Goal: Task Accomplishment & Management: Use online tool/utility

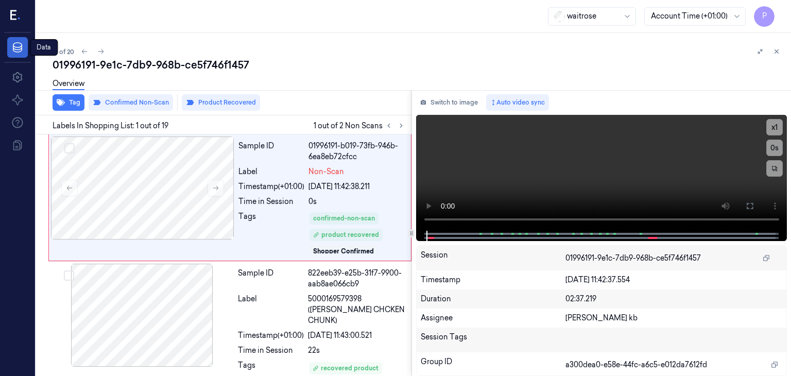
click at [20, 46] on icon at bounding box center [17, 47] width 12 height 12
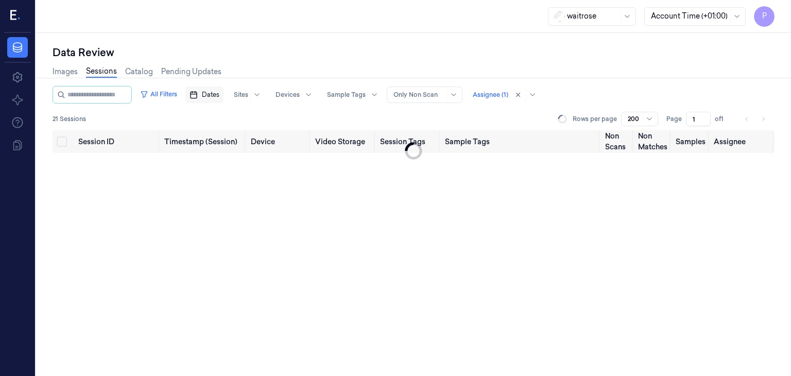
click at [219, 95] on span "Dates" at bounding box center [211, 94] width 18 height 9
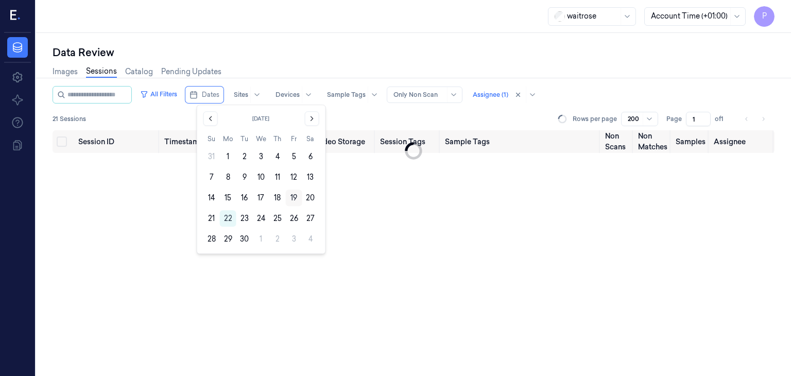
click at [292, 196] on button "19" at bounding box center [294, 197] width 16 height 16
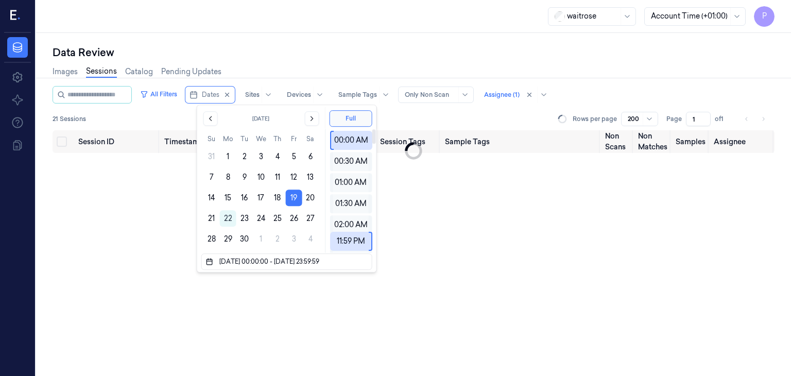
click at [452, 241] on div "Session ID Timestamp (Session) Device Video Storage Session Tags Sample Tags No…" at bounding box center [414, 253] width 722 height 246
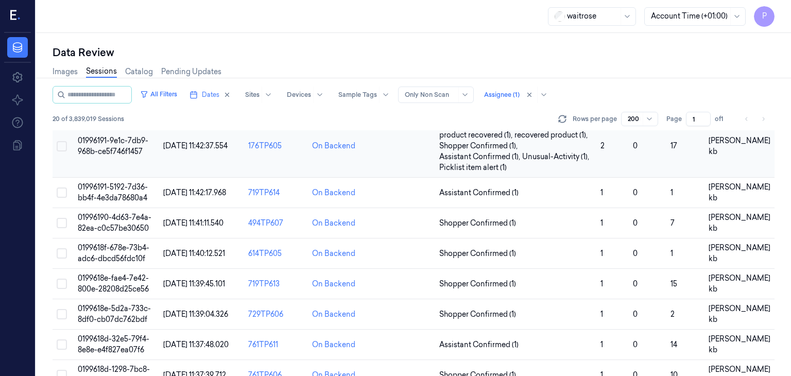
scroll to position [412, 0]
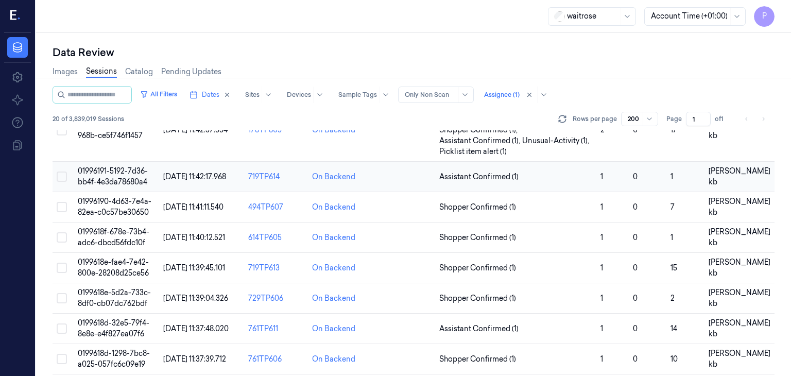
click at [110, 169] on span "01996191-5192-7d36-bb4f-4e3da78680a4" at bounding box center [113, 176] width 70 height 20
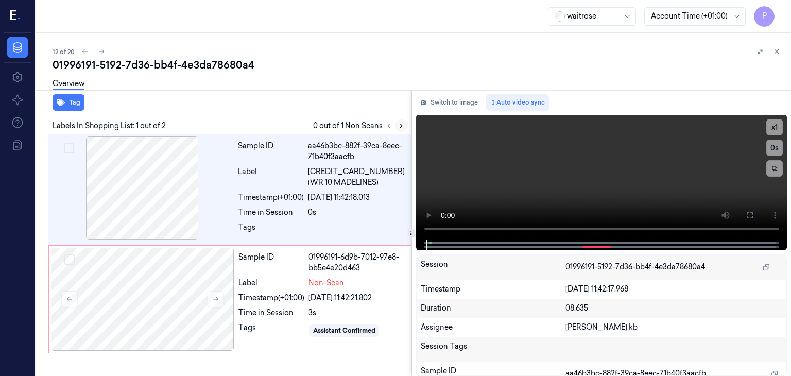
click at [402, 126] on icon at bounding box center [400, 125] width 7 height 7
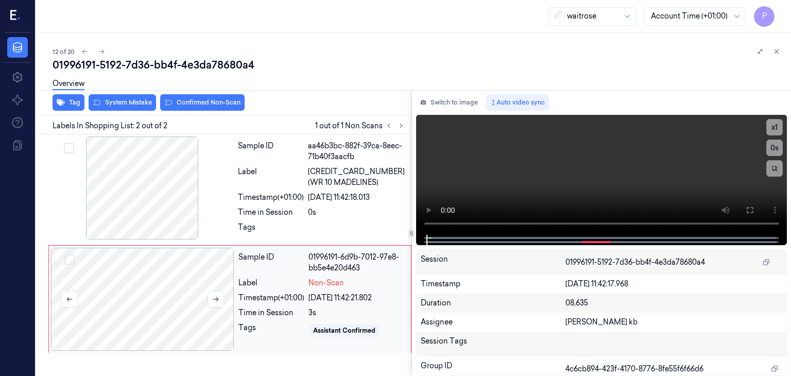
click at [171, 302] on div at bounding box center [142, 299] width 183 height 103
click at [215, 298] on icon at bounding box center [216, 299] width 6 height 5
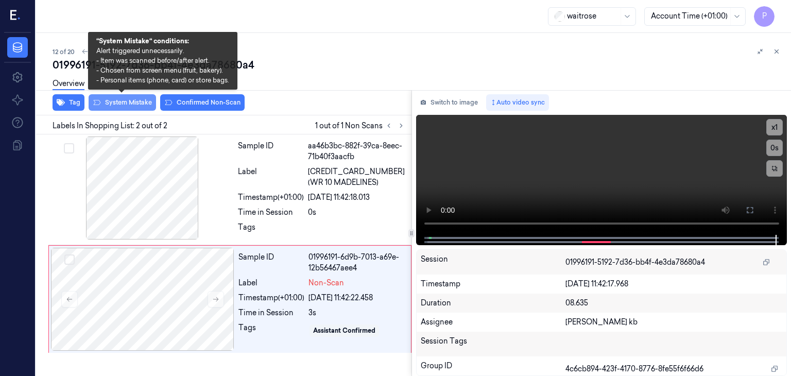
click at [134, 100] on button "System Mistake" at bounding box center [122, 102] width 67 height 16
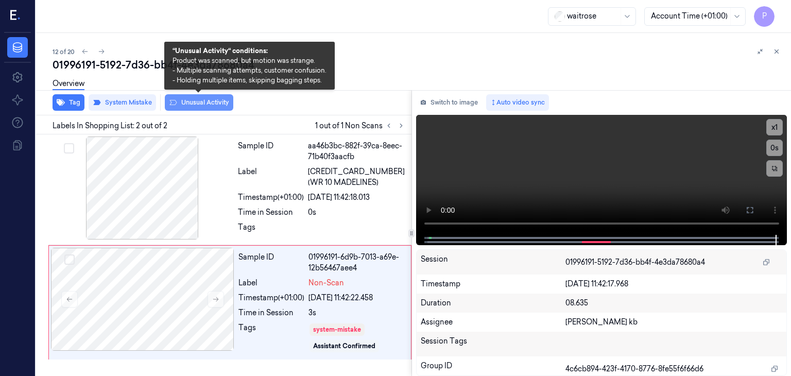
click at [197, 104] on button "Unusual Activity" at bounding box center [199, 102] width 68 height 16
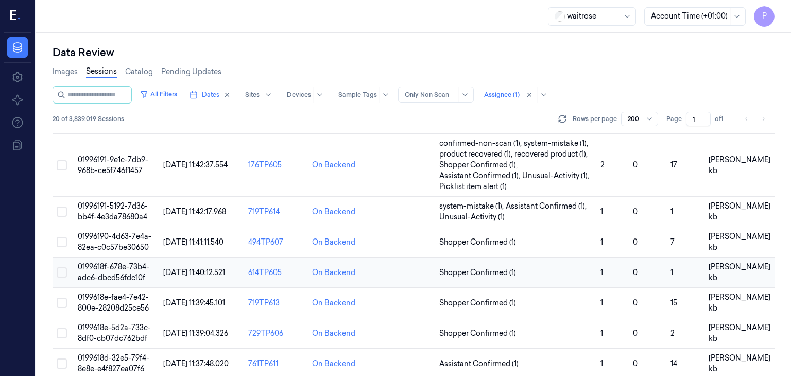
scroll to position [360, 0]
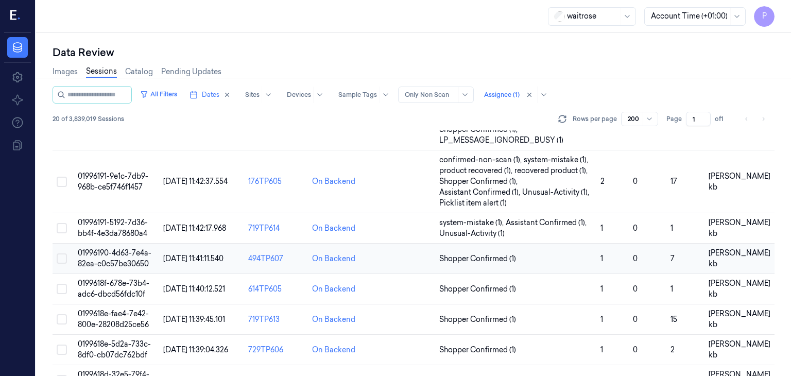
click at [132, 253] on span "01996190-4d63-7e4a-82ea-c0c57be30650" at bounding box center [115, 258] width 74 height 20
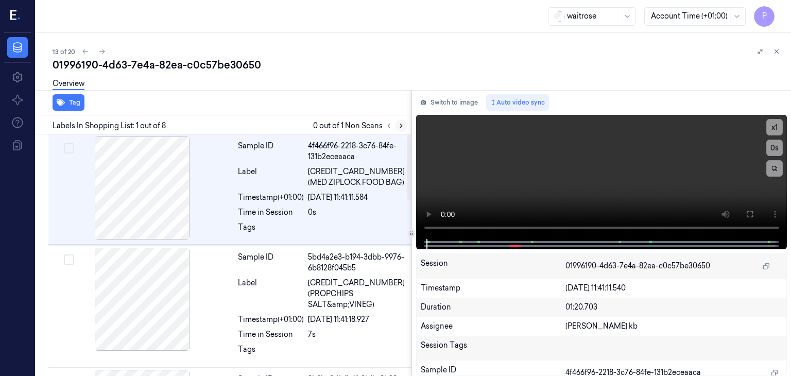
click at [402, 125] on icon at bounding box center [400, 125] width 7 height 7
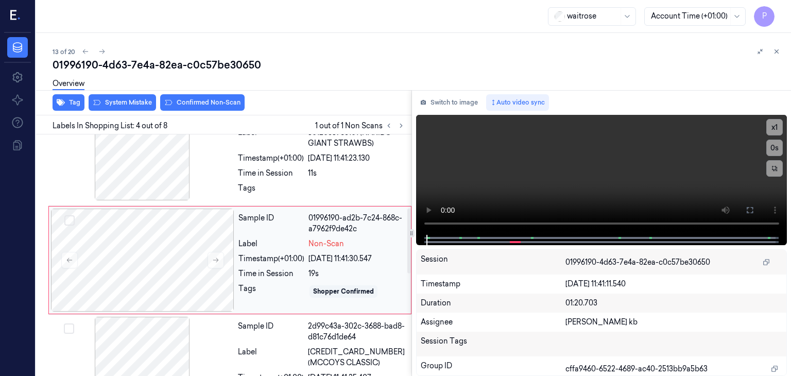
scroll to position [276, 0]
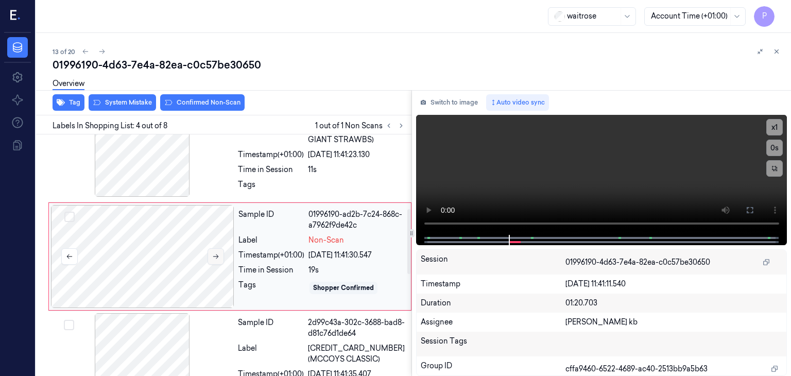
click at [214, 254] on icon at bounding box center [215, 256] width 7 height 7
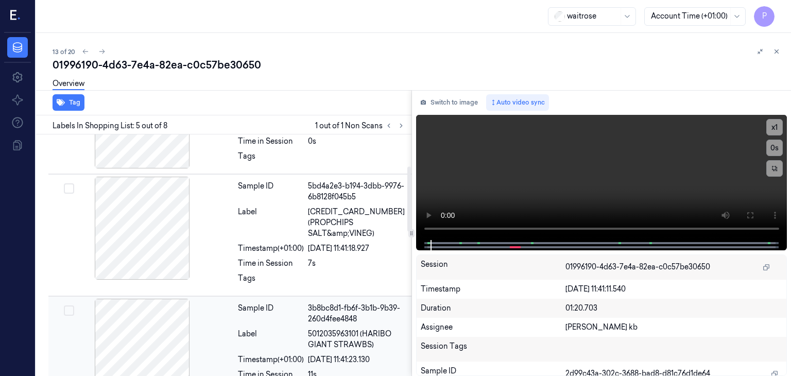
scroll to position [0, 0]
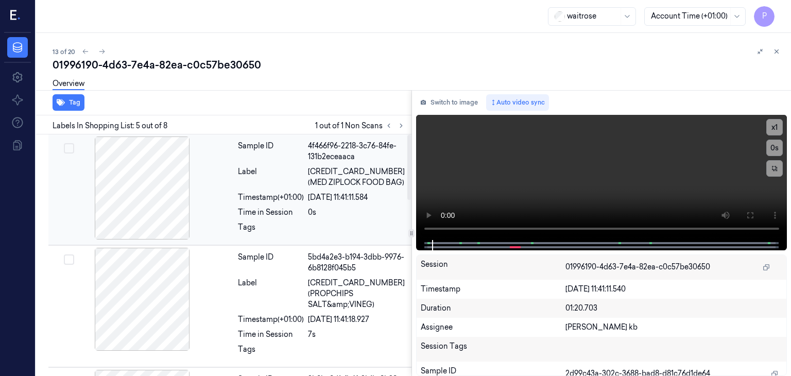
click at [184, 177] on div at bounding box center [141, 187] width 183 height 103
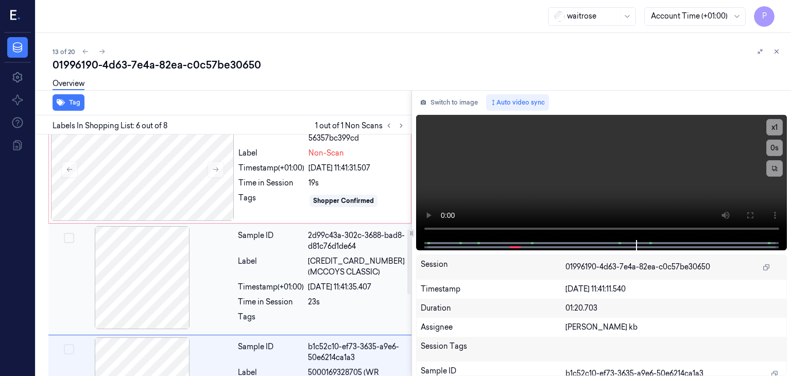
scroll to position [345, 0]
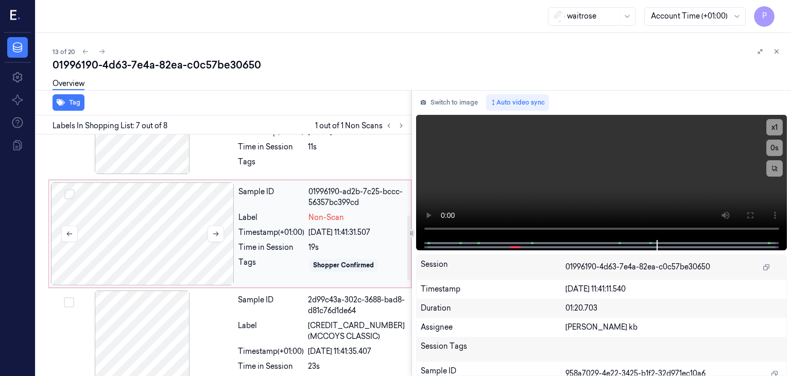
click at [165, 224] on div at bounding box center [142, 233] width 183 height 103
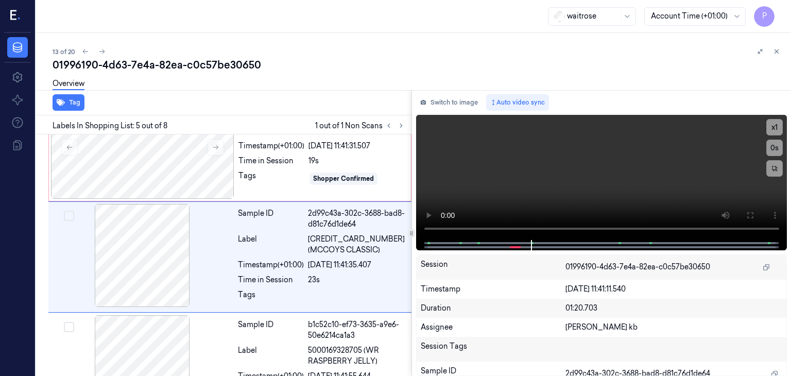
scroll to position [386, 0]
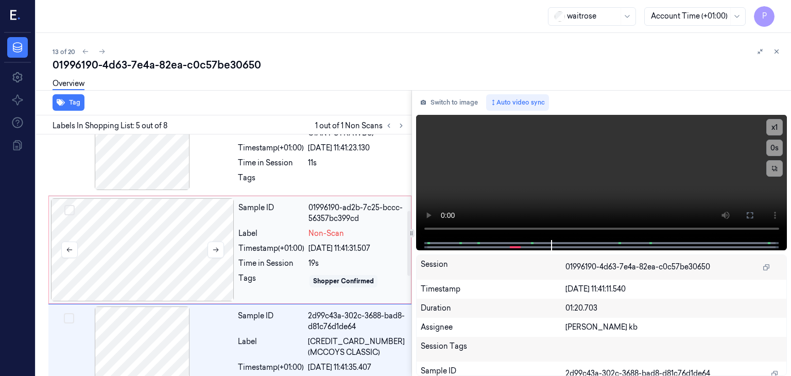
click at [166, 226] on div at bounding box center [142, 249] width 183 height 103
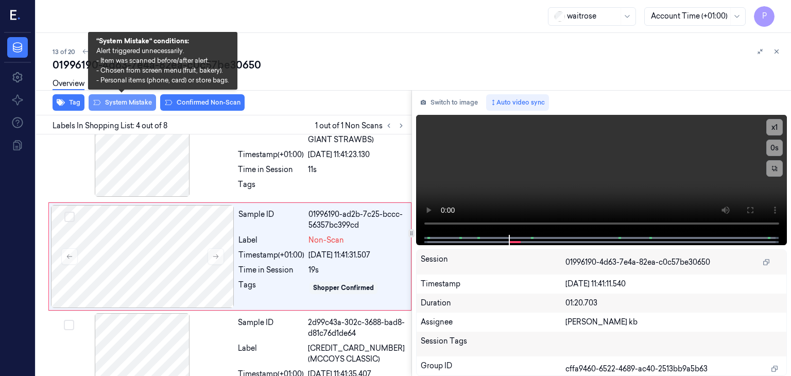
click at [137, 99] on button "System Mistake" at bounding box center [122, 102] width 67 height 16
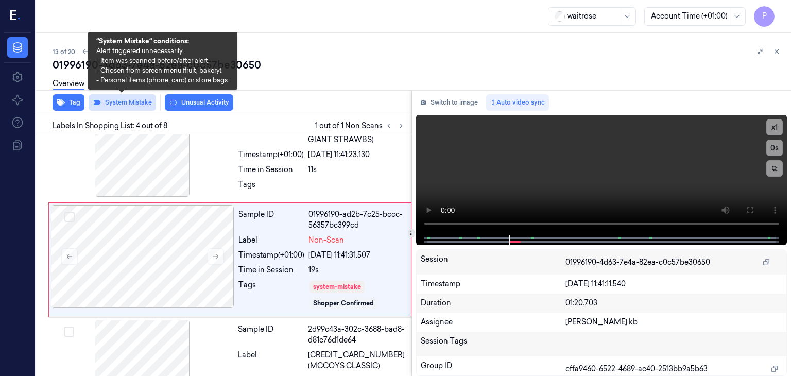
scroll to position [280, 0]
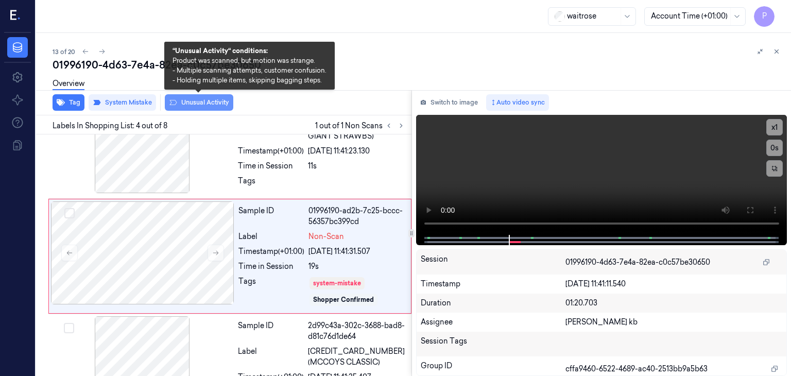
click at [193, 103] on button "Unusual Activity" at bounding box center [199, 102] width 68 height 16
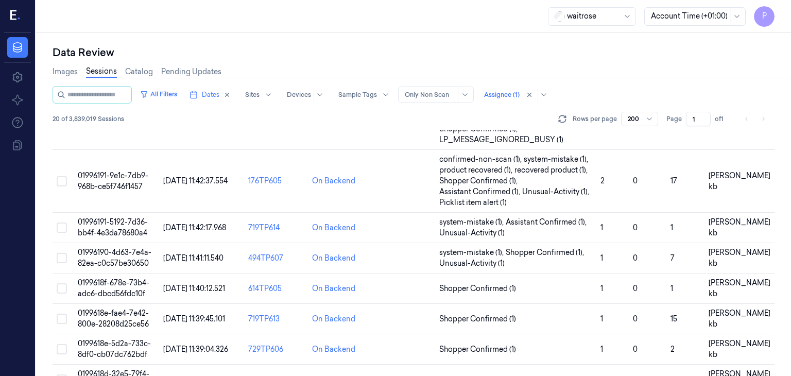
scroll to position [412, 0]
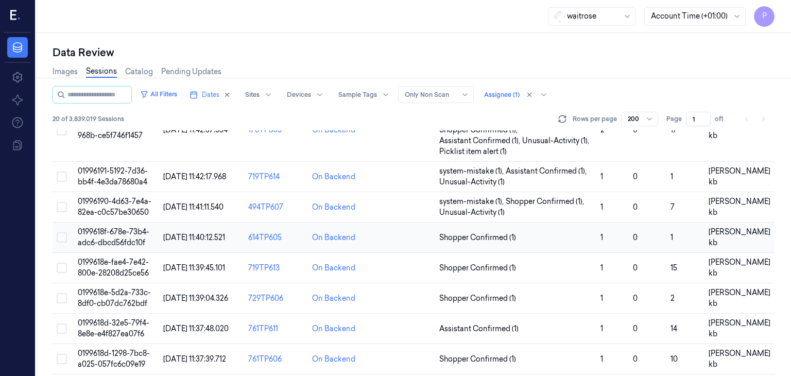
click at [126, 230] on span "0199618f-678e-73b4-adc6-dbcd56fdc10f" at bounding box center [114, 237] width 72 height 20
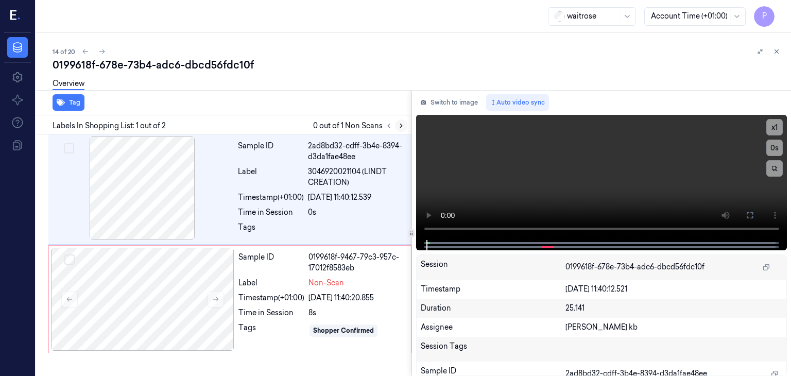
click at [401, 124] on icon at bounding box center [401, 126] width 2 height 4
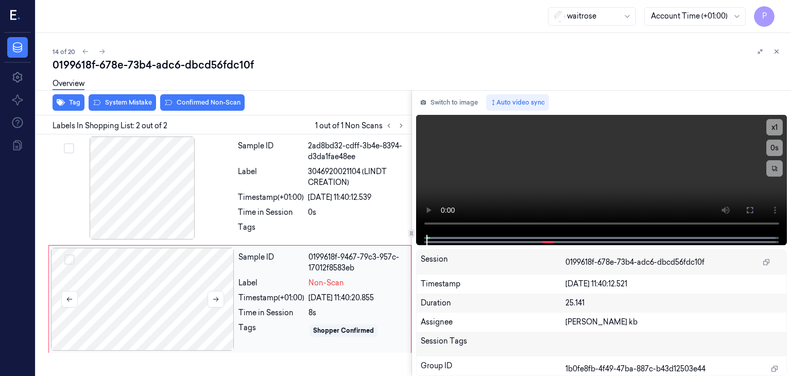
click at [153, 282] on div at bounding box center [142, 299] width 183 height 103
click at [220, 299] on button at bounding box center [215, 299] width 16 height 16
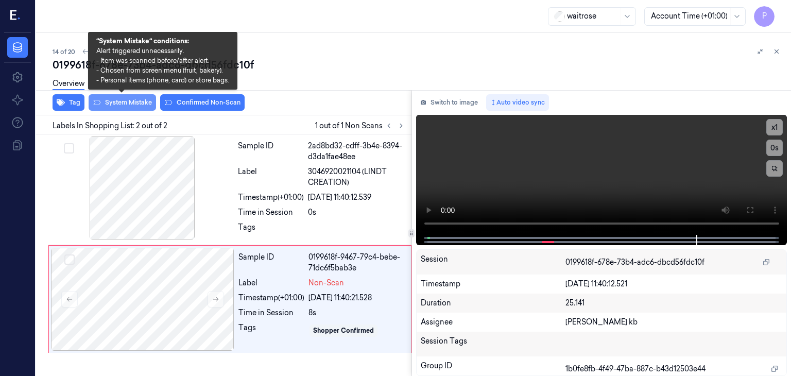
click at [121, 101] on button "System Mistake" at bounding box center [122, 102] width 67 height 16
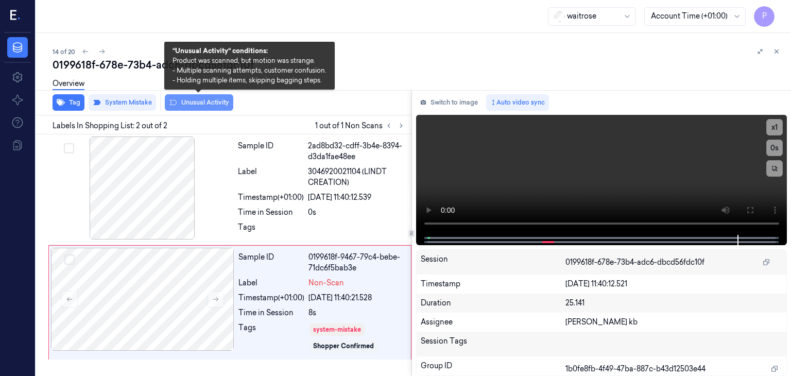
click at [201, 101] on button "Unusual Activity" at bounding box center [199, 102] width 68 height 16
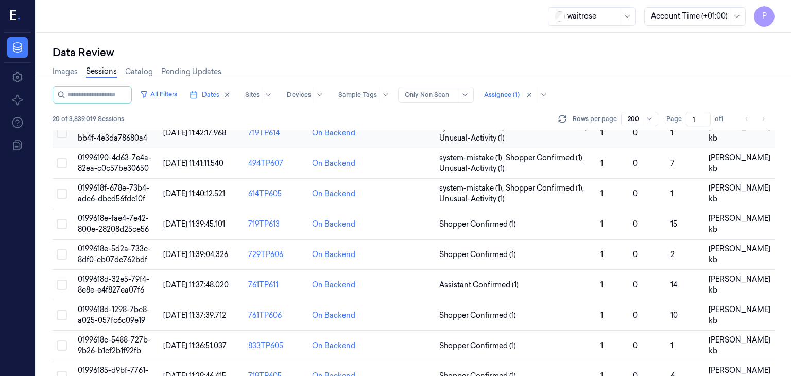
scroll to position [476, 0]
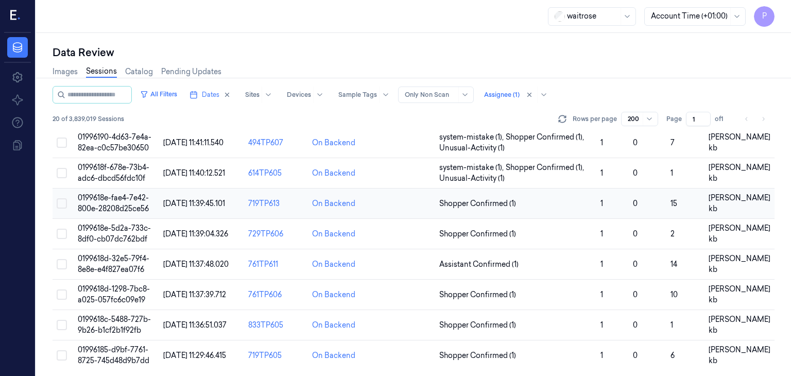
click at [112, 193] on span "0199618e-fae4-7e42-800e-28208d25ce56" at bounding box center [113, 203] width 71 height 20
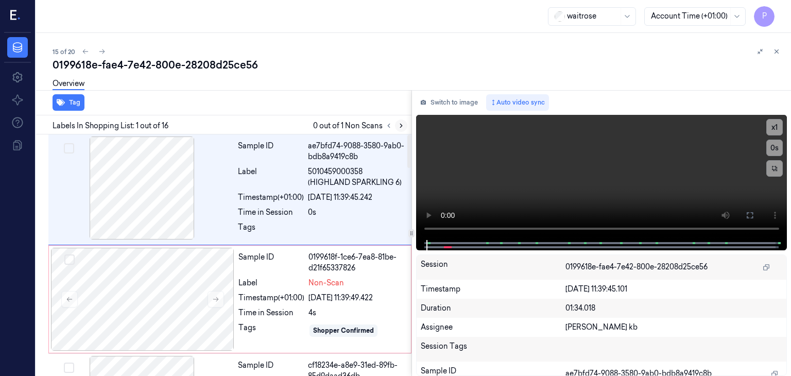
click at [402, 123] on icon at bounding box center [400, 125] width 7 height 7
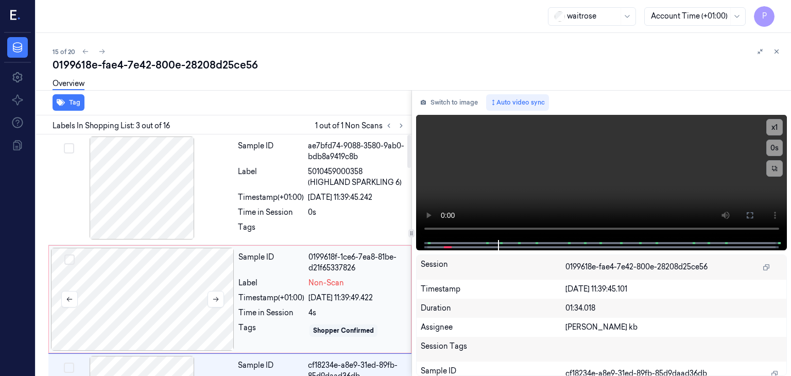
click at [176, 287] on div at bounding box center [142, 299] width 183 height 103
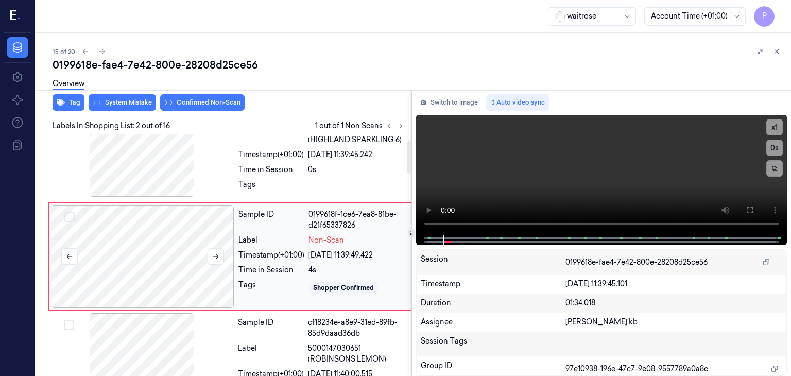
scroll to position [43, 0]
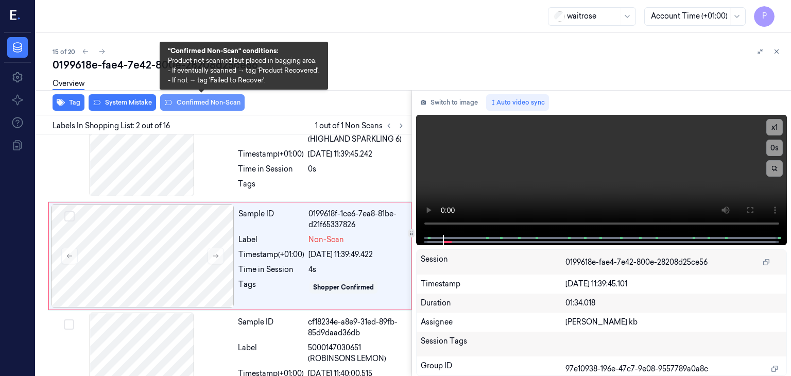
click at [203, 100] on button "Confirmed Non-Scan" at bounding box center [202, 102] width 84 height 16
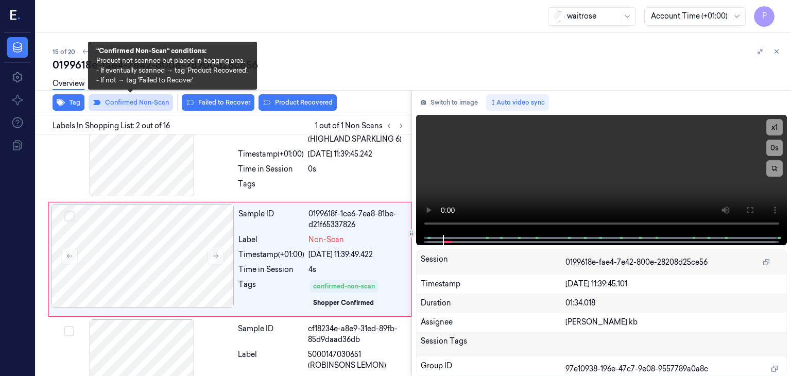
scroll to position [47, 0]
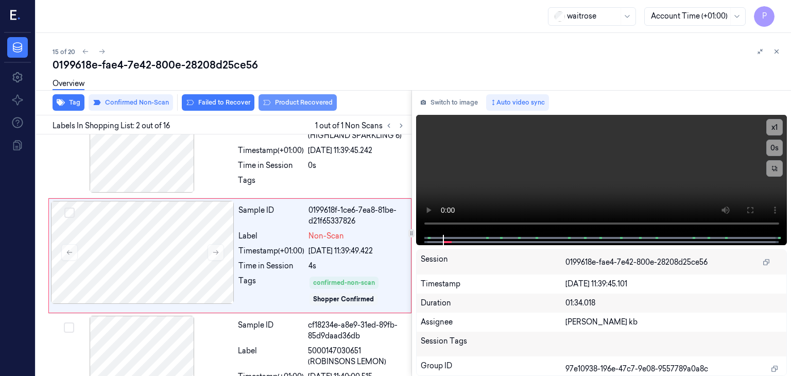
click at [288, 103] on button "Product Recovered" at bounding box center [297, 102] width 78 height 16
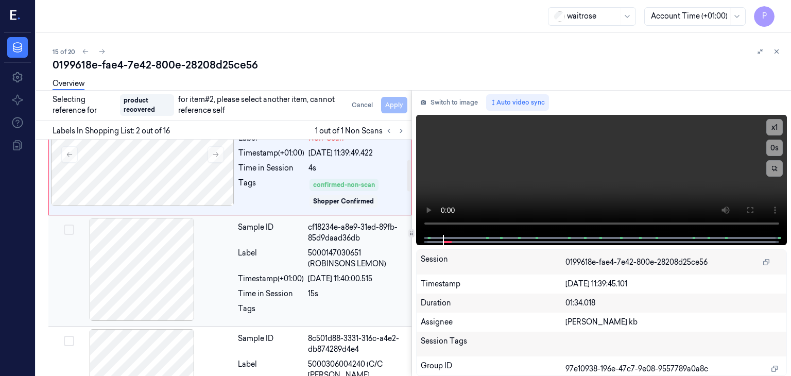
click at [130, 240] on div at bounding box center [141, 269] width 183 height 103
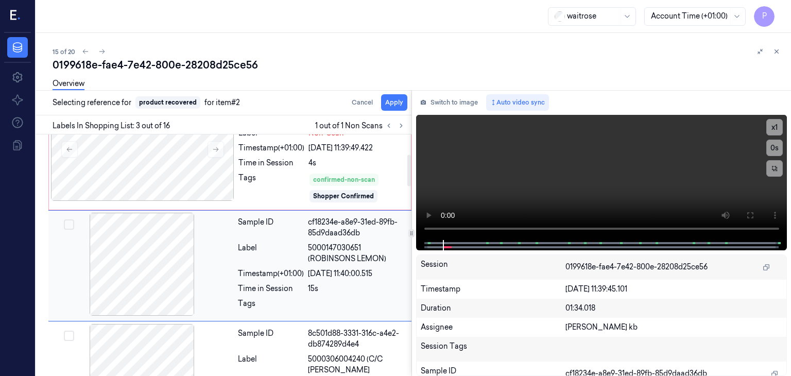
scroll to position [159, 0]
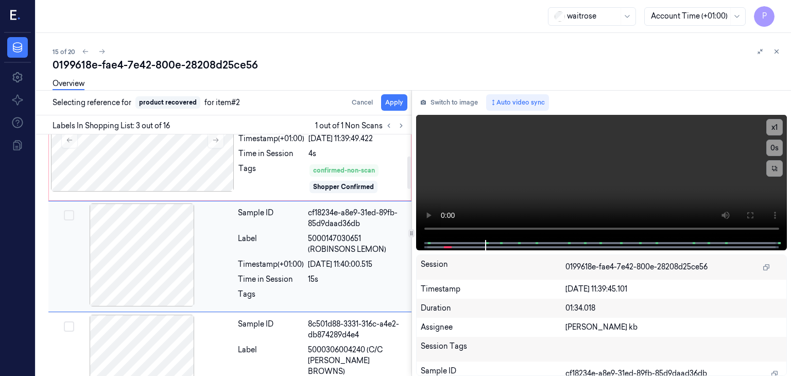
click at [68, 212] on button "Select row" at bounding box center [69, 215] width 10 height 10
click at [398, 101] on button "Apply" at bounding box center [394, 102] width 26 height 16
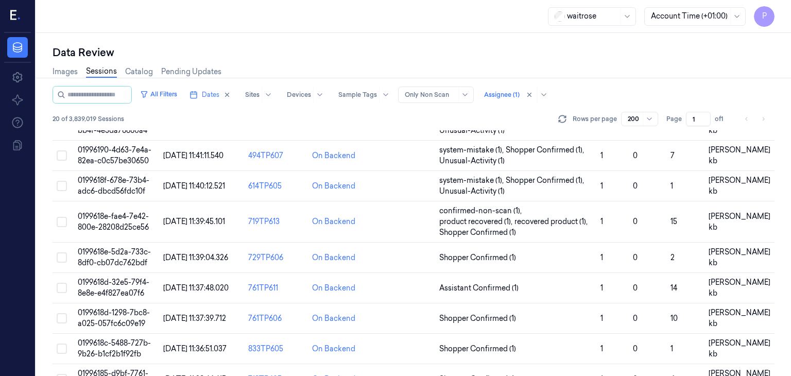
scroll to position [487, 0]
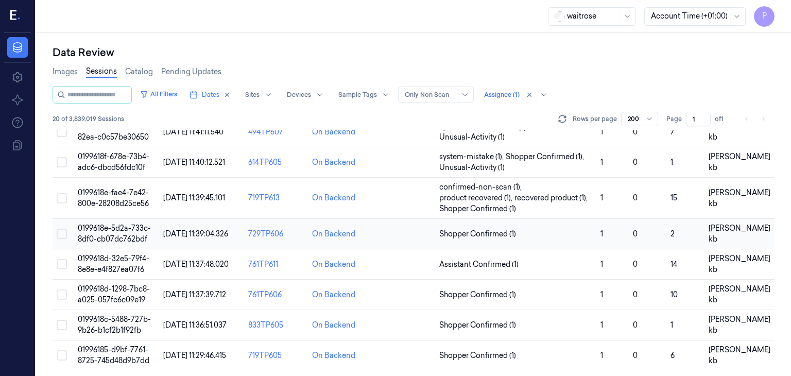
click at [115, 228] on span "0199618e-5d2a-733c-8df0-cb07dc762bdf" at bounding box center [114, 233] width 73 height 20
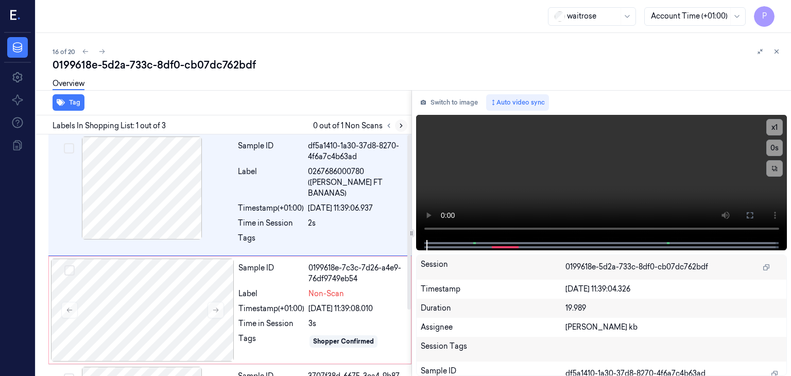
click at [402, 126] on icon at bounding box center [400, 125] width 7 height 7
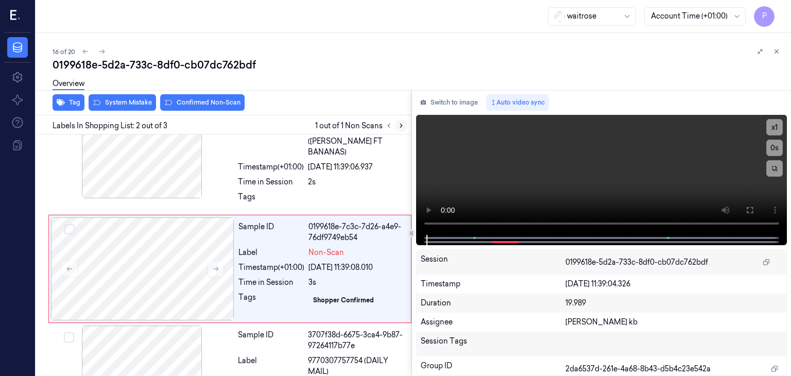
scroll to position [43, 0]
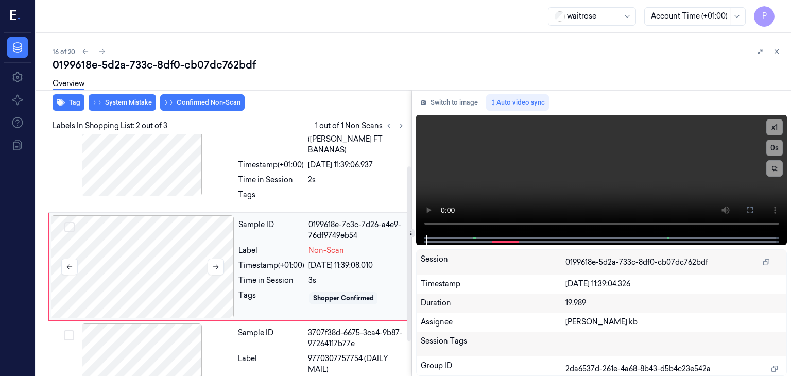
click at [151, 248] on div at bounding box center [142, 266] width 183 height 103
click at [217, 265] on icon at bounding box center [216, 267] width 6 height 5
click at [216, 263] on icon at bounding box center [215, 266] width 7 height 7
click at [211, 258] on button at bounding box center [215, 266] width 16 height 16
click at [212, 263] on icon at bounding box center [215, 266] width 7 height 7
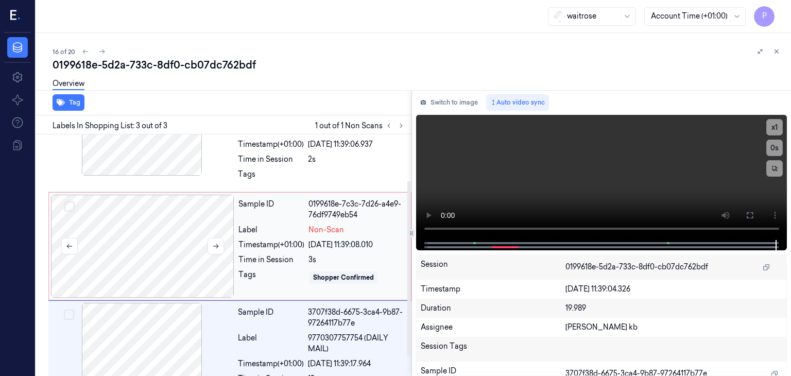
scroll to position [40, 0]
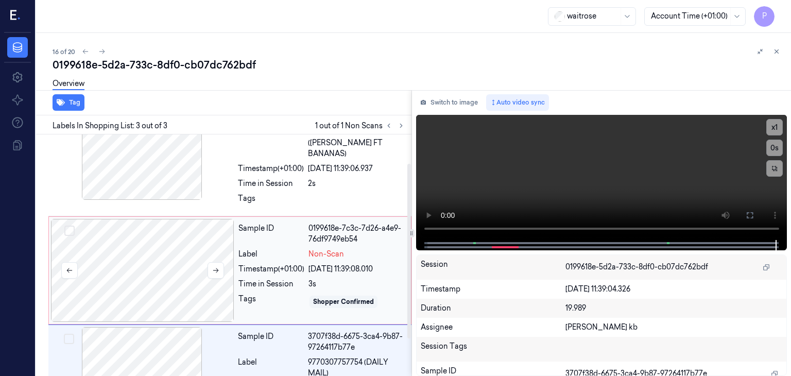
click at [200, 231] on div at bounding box center [142, 270] width 183 height 103
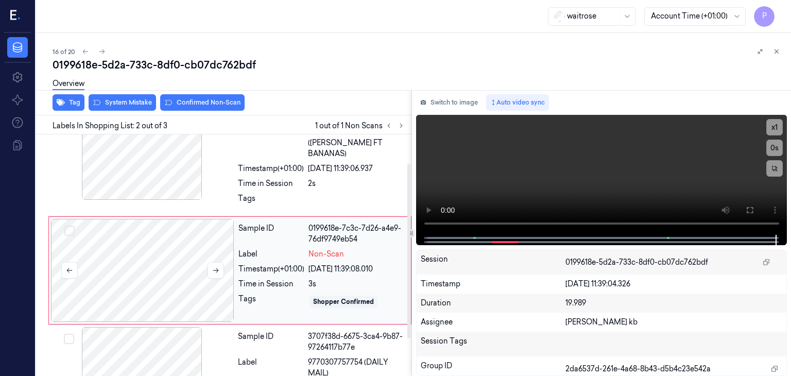
scroll to position [43, 0]
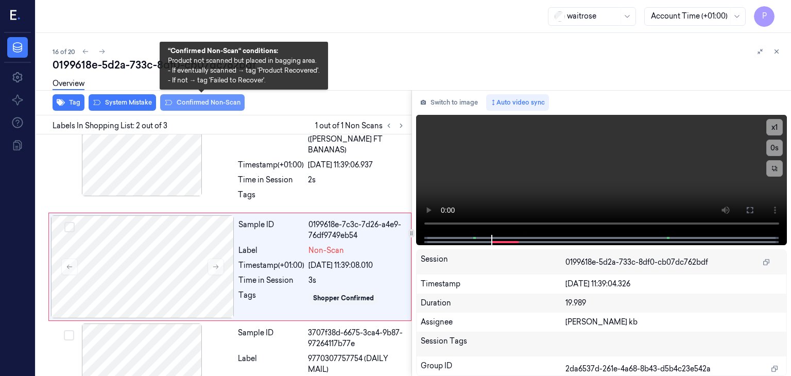
click at [202, 102] on button "Confirmed Non-Scan" at bounding box center [202, 102] width 84 height 16
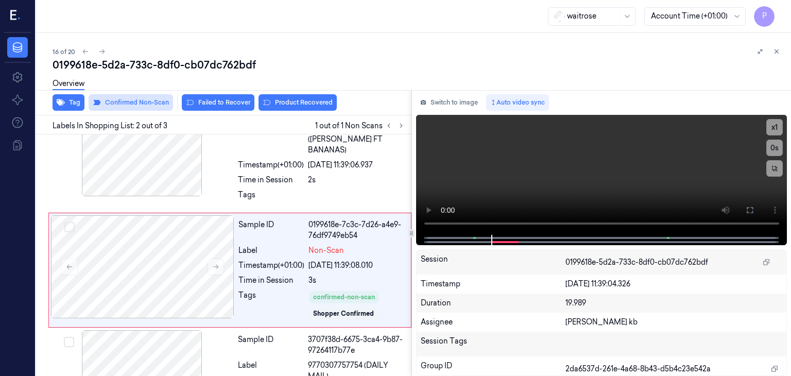
scroll to position [47, 0]
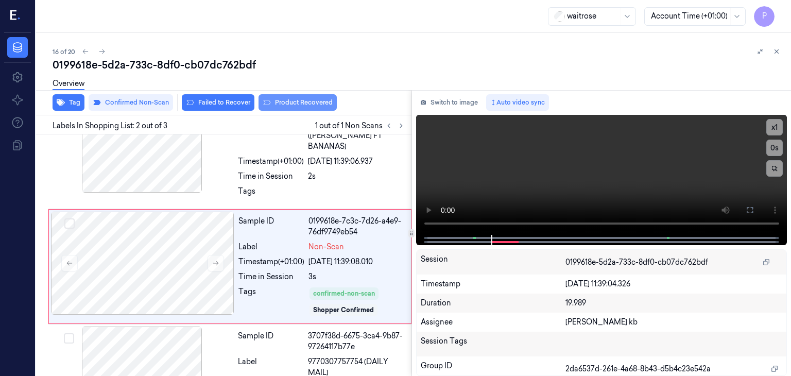
click at [284, 101] on button "Product Recovered" at bounding box center [297, 102] width 78 height 16
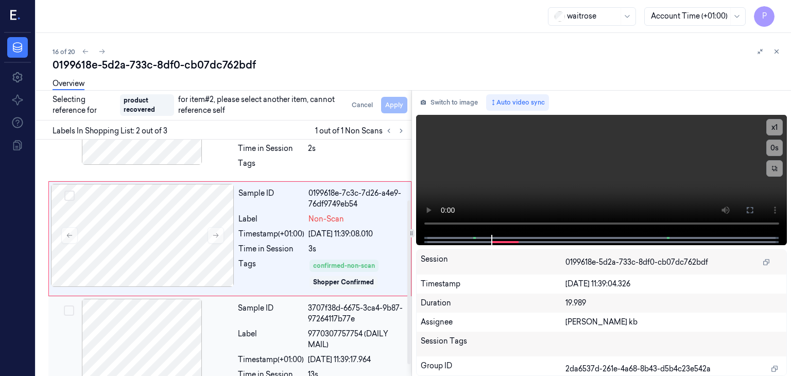
scroll to position [103, 0]
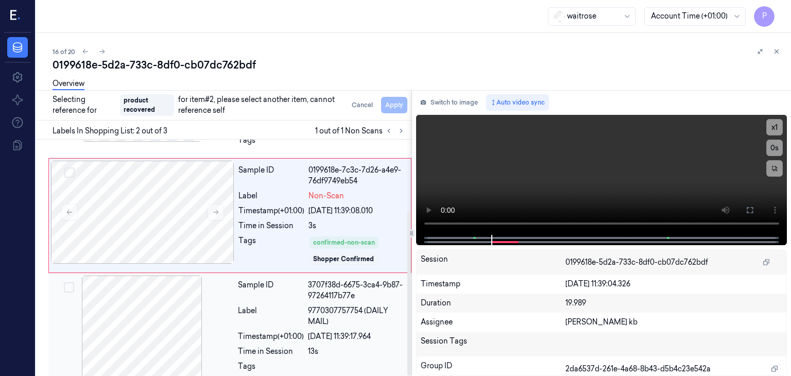
click at [111, 297] on div at bounding box center [141, 326] width 183 height 103
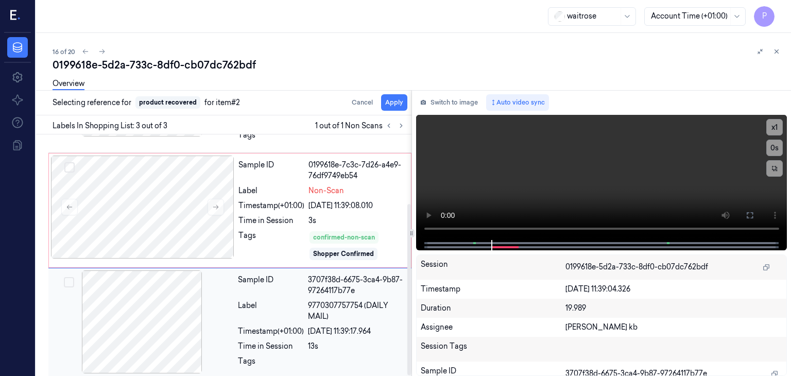
scroll to position [97, 0]
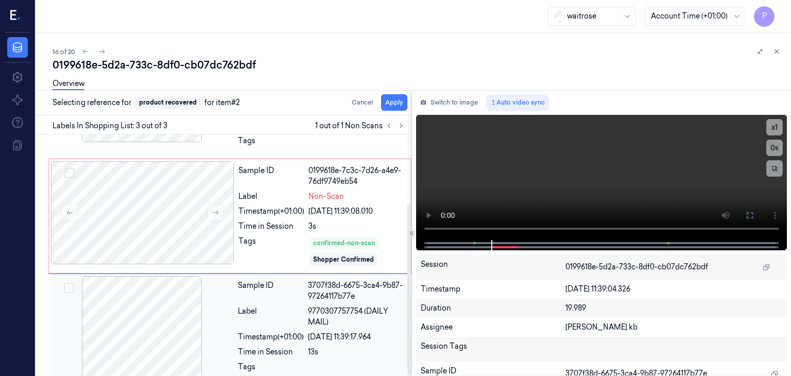
click at [68, 283] on button "Select row" at bounding box center [69, 288] width 10 height 10
click at [395, 98] on button "Apply" at bounding box center [394, 102] width 26 height 16
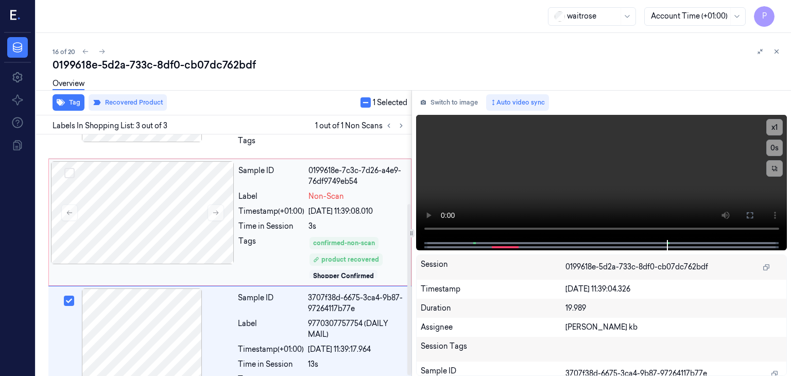
scroll to position [110, 0]
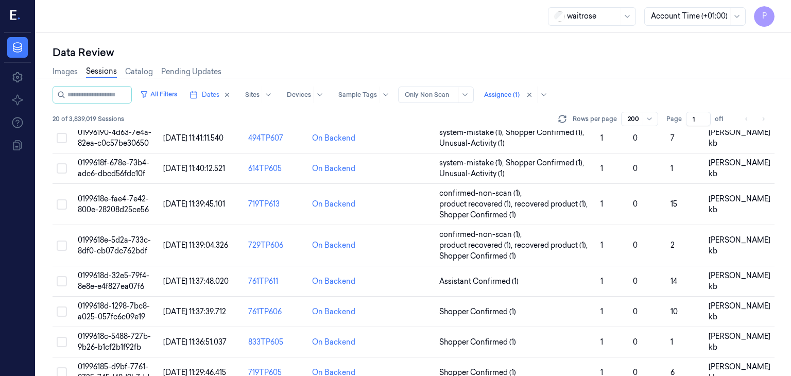
scroll to position [498, 0]
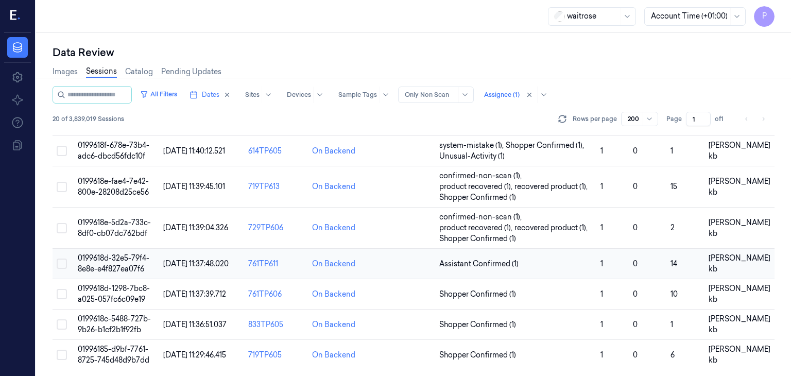
click at [106, 257] on span "0199618d-32e5-79f4-8e8e-e4f827ea07f6" at bounding box center [114, 263] width 72 height 20
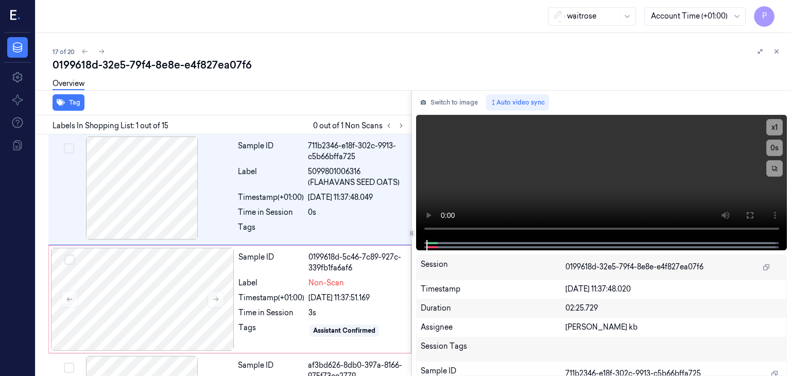
drag, startPoint x: 201, startPoint y: 1, endPoint x: 488, endPoint y: 42, distance: 290.2
click at [544, 55] on div "17 of 20" at bounding box center [418, 51] width 730 height 12
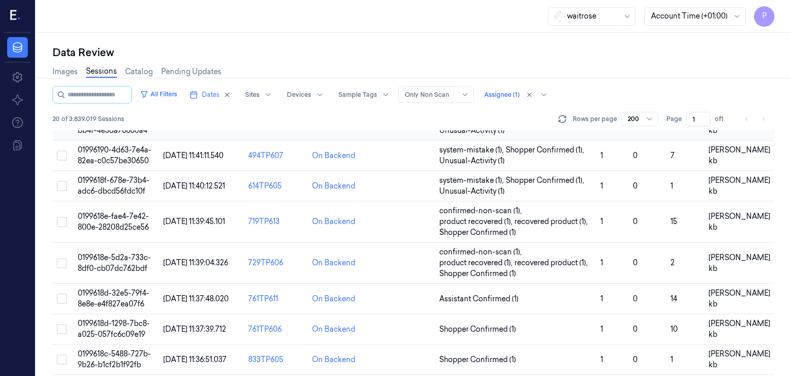
scroll to position [498, 0]
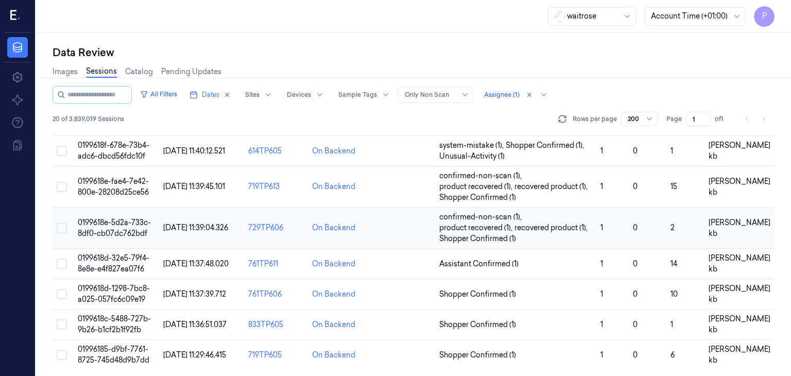
click at [113, 225] on td "0199618e-5d2a-733c-8df0-cb07dc762bdf" at bounding box center [116, 227] width 85 height 41
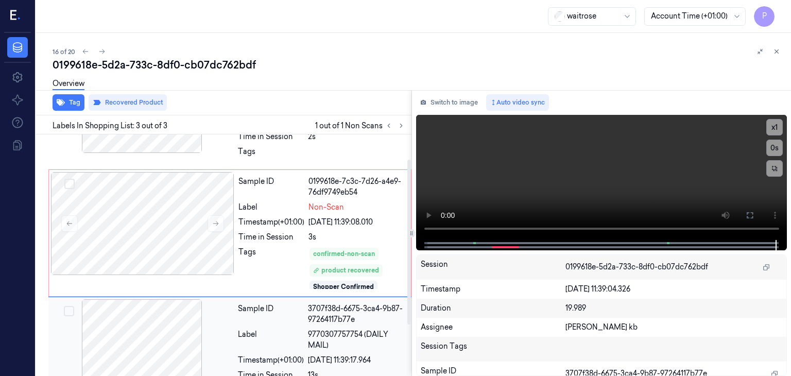
scroll to position [110, 0]
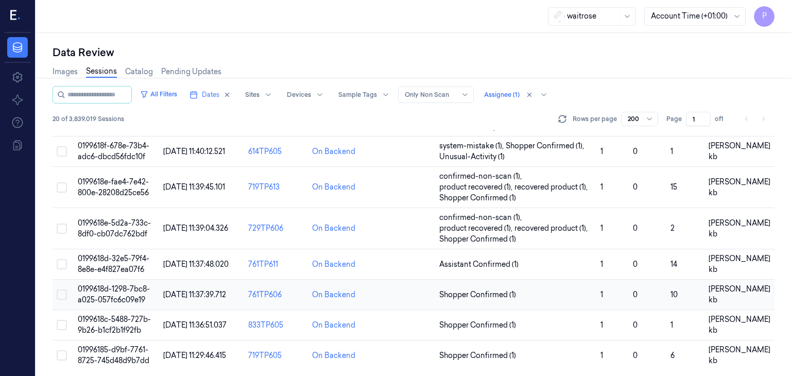
scroll to position [498, 0]
click at [119, 257] on span "0199618d-32e5-79f4-8e8e-e4f827ea07f6" at bounding box center [114, 263] width 72 height 20
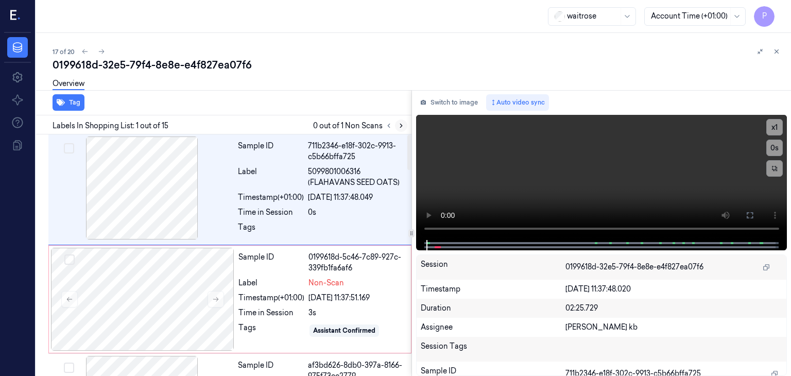
click at [402, 124] on icon at bounding box center [400, 125] width 7 height 7
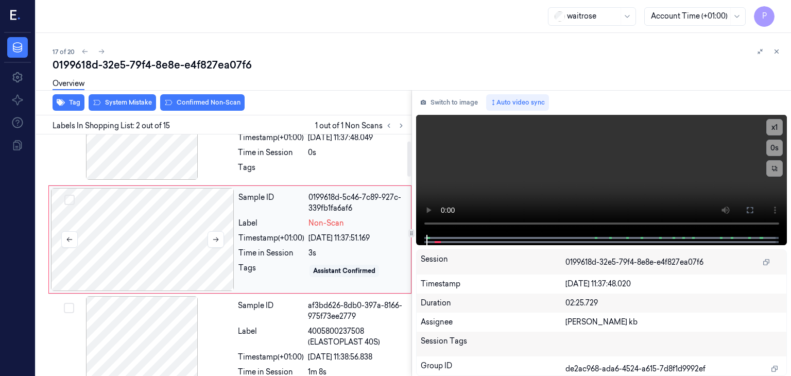
scroll to position [43, 0]
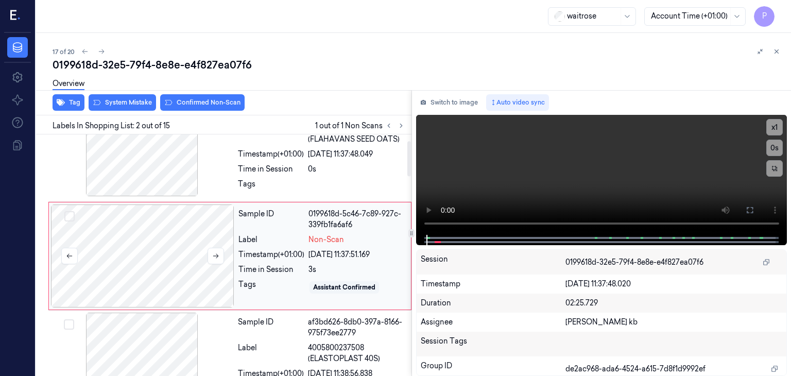
click at [158, 226] on div at bounding box center [142, 255] width 183 height 103
click at [216, 256] on icon at bounding box center [215, 255] width 7 height 7
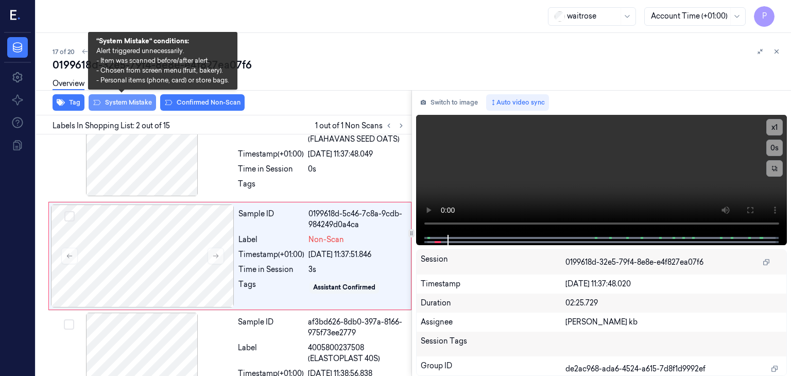
click at [118, 102] on button "System Mistake" at bounding box center [122, 102] width 67 height 16
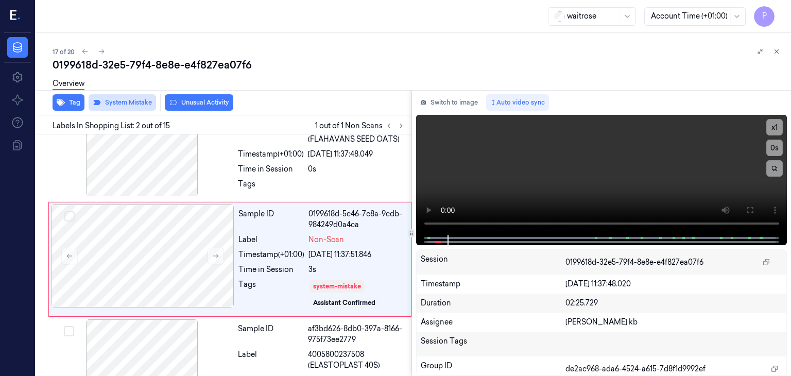
scroll to position [47, 0]
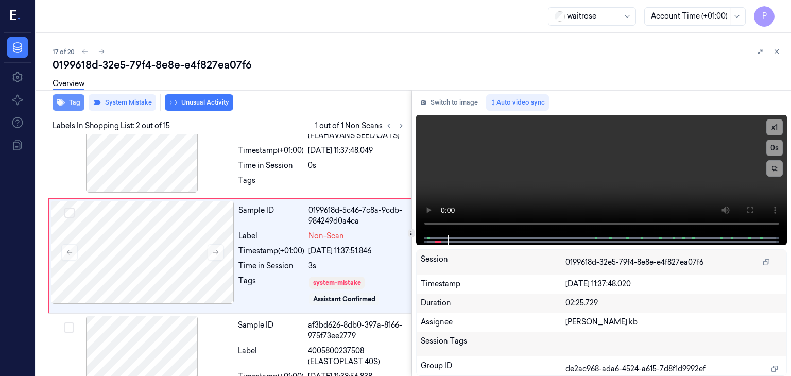
click at [72, 99] on button "Tag" at bounding box center [69, 102] width 32 height 16
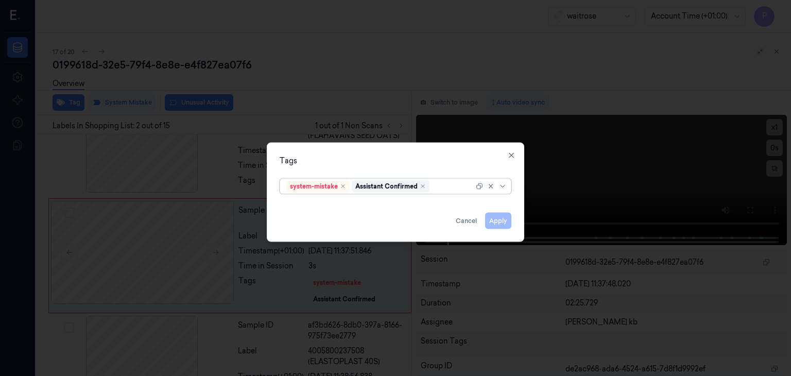
click at [443, 186] on div at bounding box center [452, 186] width 42 height 11
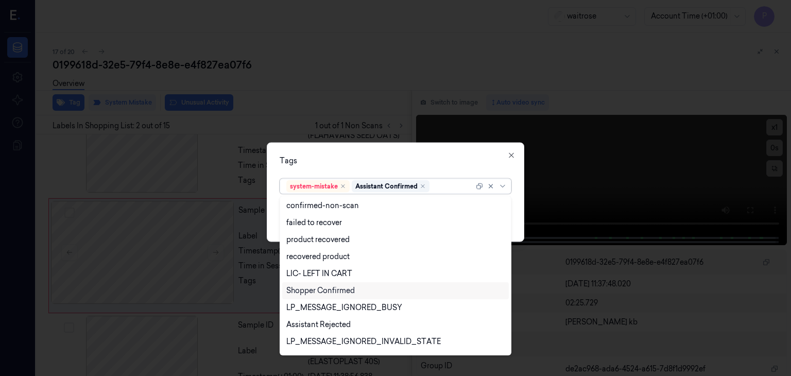
scroll to position [0, 0]
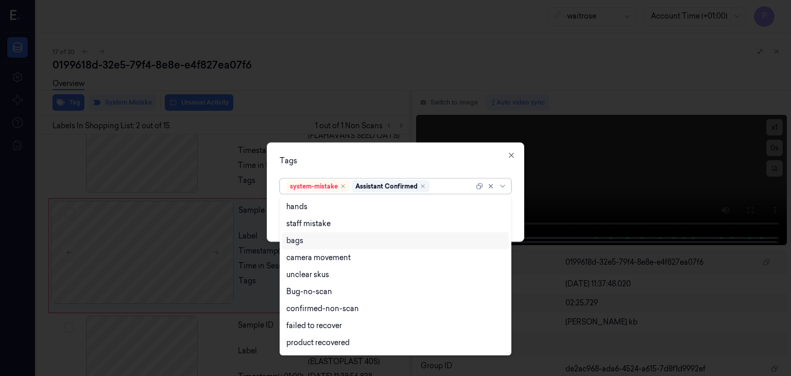
click at [292, 241] on div "bags" at bounding box center [294, 240] width 17 height 11
click at [459, 156] on div "Tags" at bounding box center [396, 160] width 232 height 11
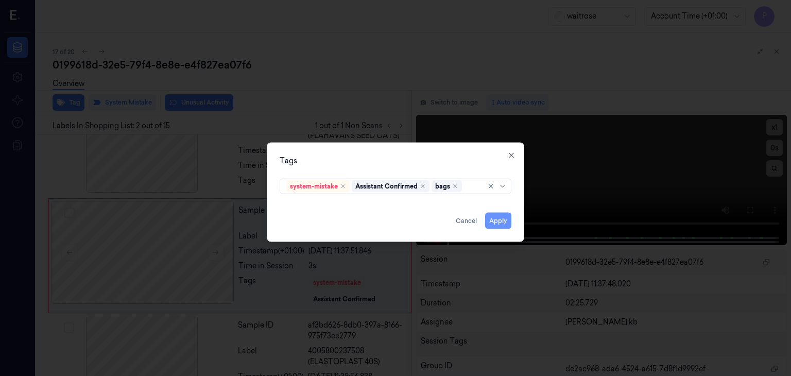
click at [494, 220] on button "Apply" at bounding box center [498, 221] width 26 height 16
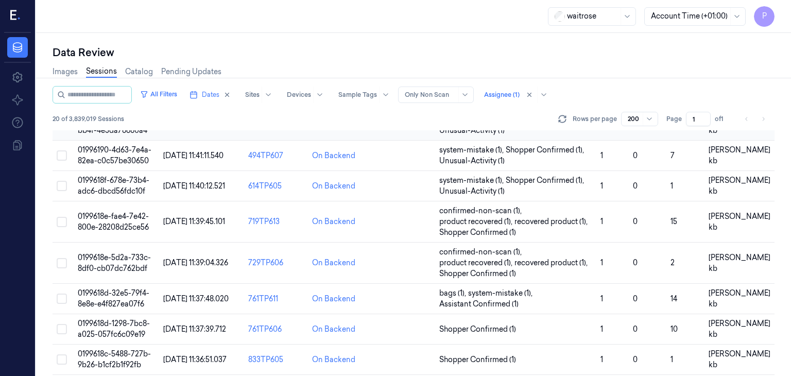
scroll to position [498, 0]
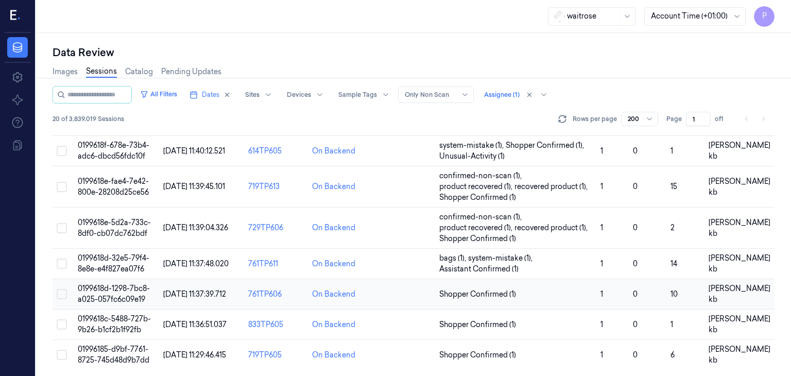
click at [109, 286] on span "0199618d-1298-7bc8-a025-057fc6c09e19" at bounding box center [114, 294] width 72 height 20
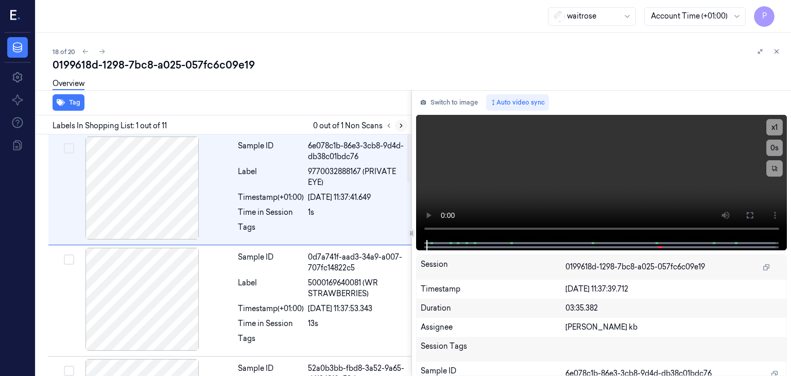
click at [404, 127] on icon at bounding box center [400, 125] width 7 height 7
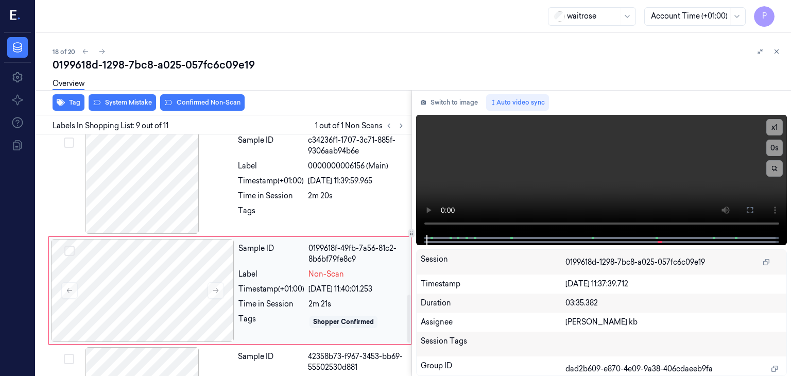
scroll to position [817, 0]
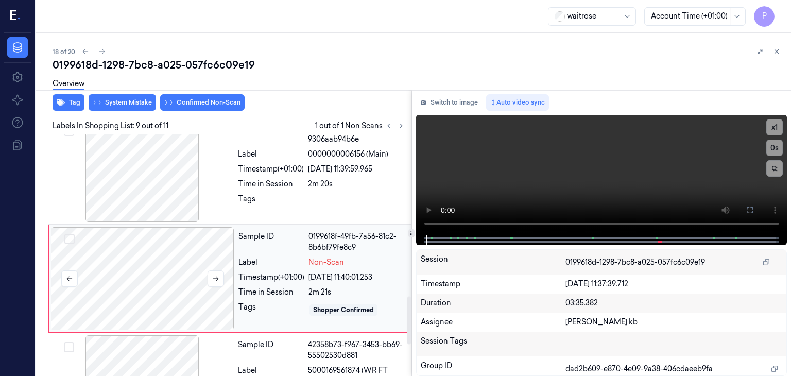
click at [146, 252] on div at bounding box center [142, 278] width 183 height 103
click at [154, 227] on div at bounding box center [142, 278] width 183 height 103
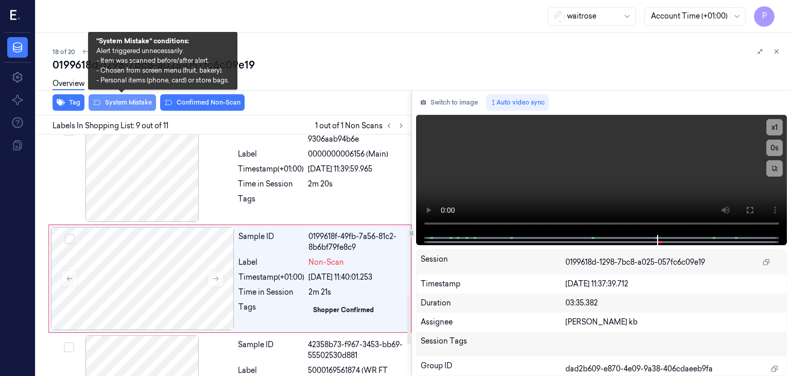
click at [125, 102] on button "System Mistake" at bounding box center [122, 102] width 67 height 16
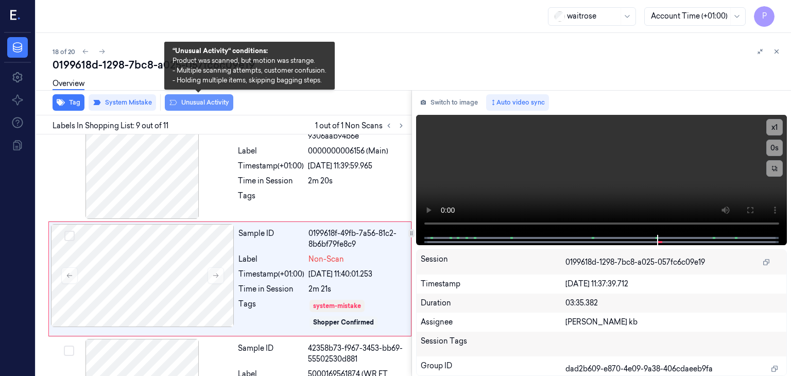
click at [205, 103] on button "Unusual Activity" at bounding box center [199, 102] width 68 height 16
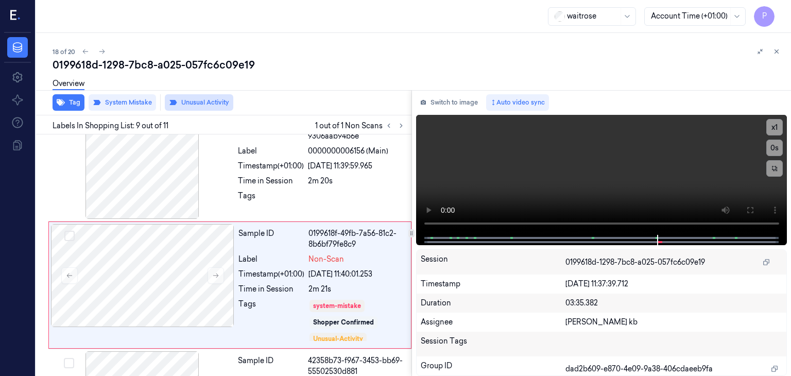
scroll to position [827, 0]
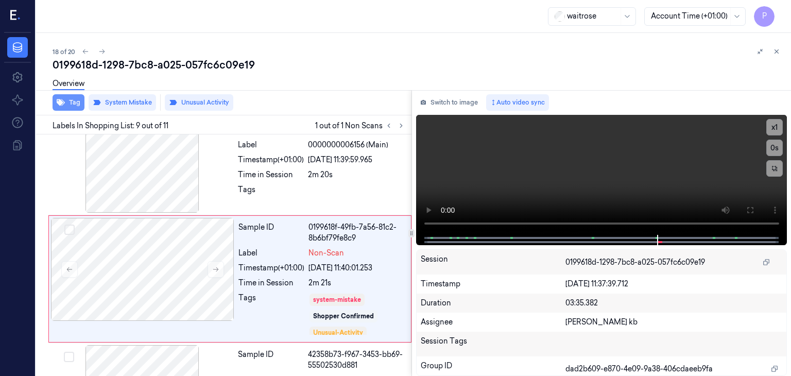
click at [78, 101] on button "Tag" at bounding box center [69, 102] width 32 height 16
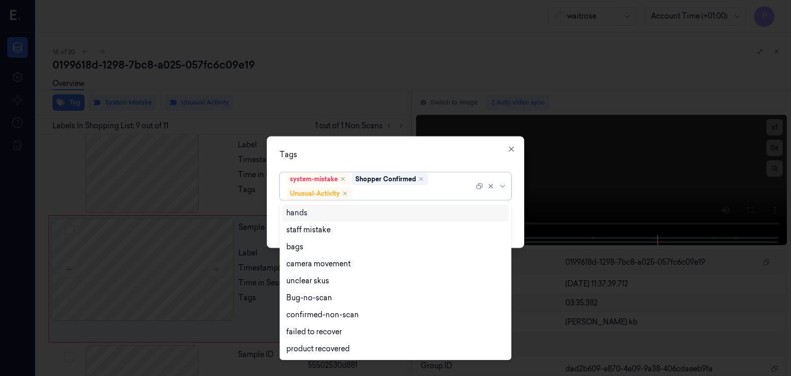
click at [402, 192] on div at bounding box center [414, 193] width 120 height 11
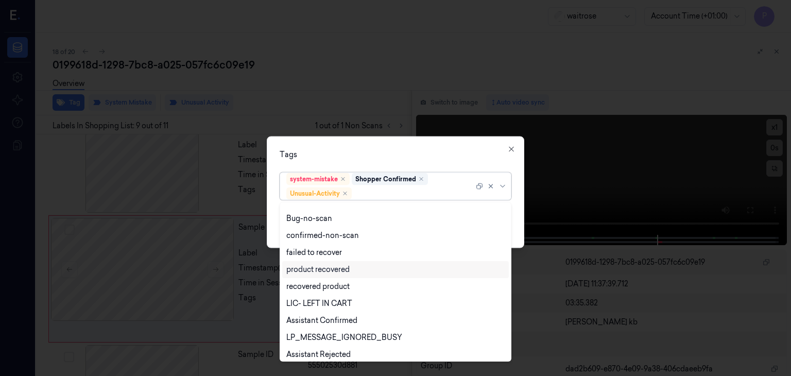
scroll to position [134, 0]
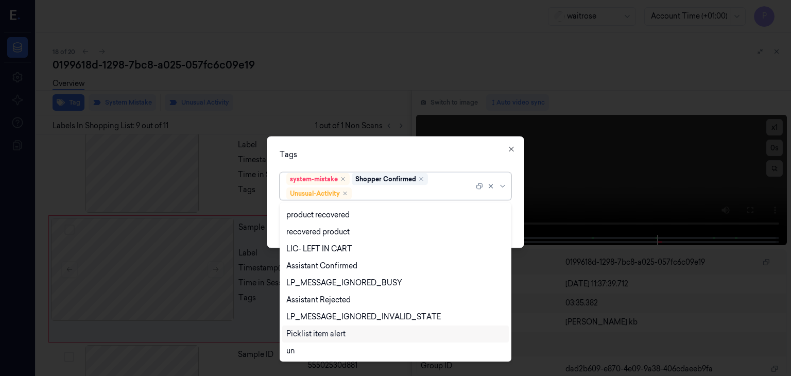
click at [321, 333] on div "Picklist item alert" at bounding box center [315, 333] width 59 height 11
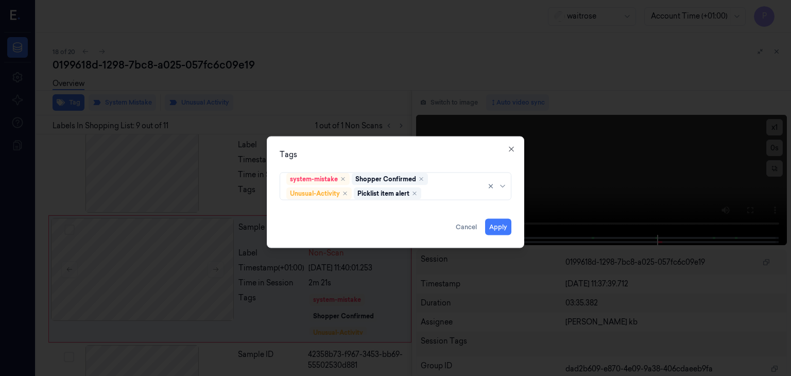
click at [460, 155] on div "Tags" at bounding box center [396, 154] width 232 height 11
click at [501, 226] on button "Apply" at bounding box center [498, 227] width 26 height 16
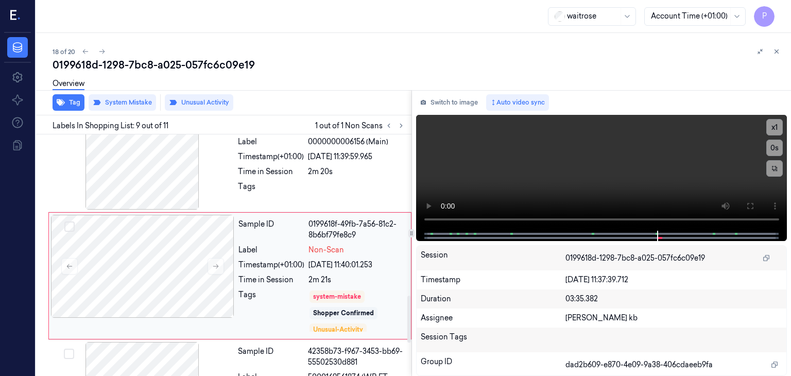
scroll to position [827, 0]
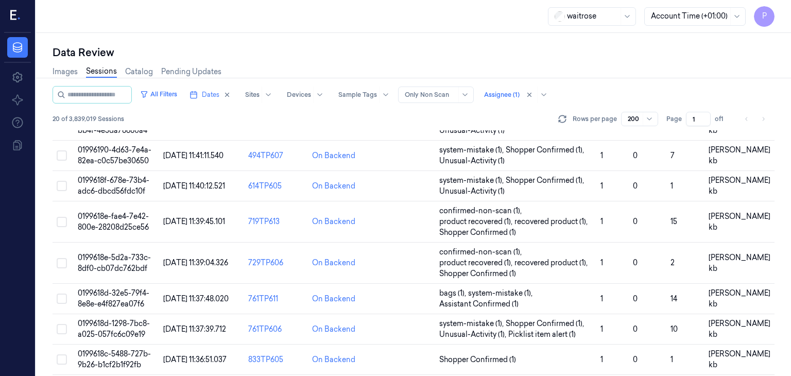
scroll to position [498, 0]
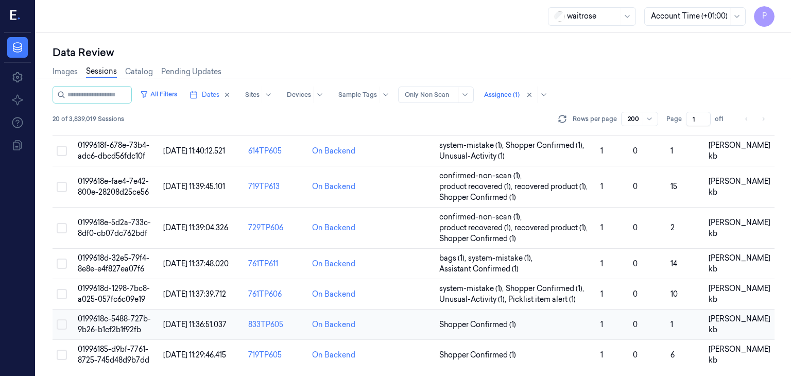
click at [126, 318] on span "0199618c-5488-727b-9b26-b1cf2b1f92fb" at bounding box center [114, 324] width 73 height 20
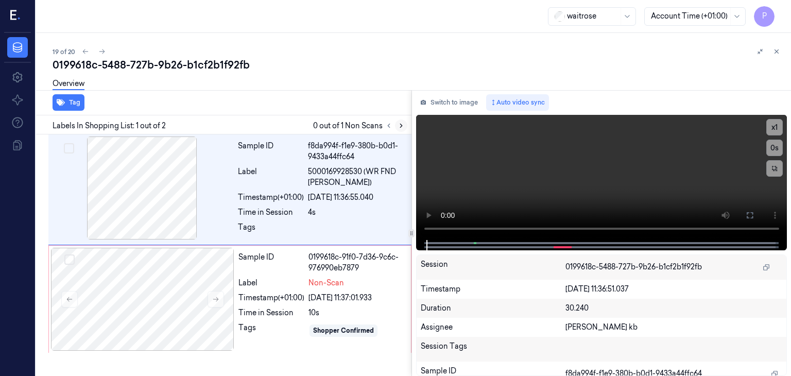
click at [403, 126] on icon at bounding box center [400, 125] width 7 height 7
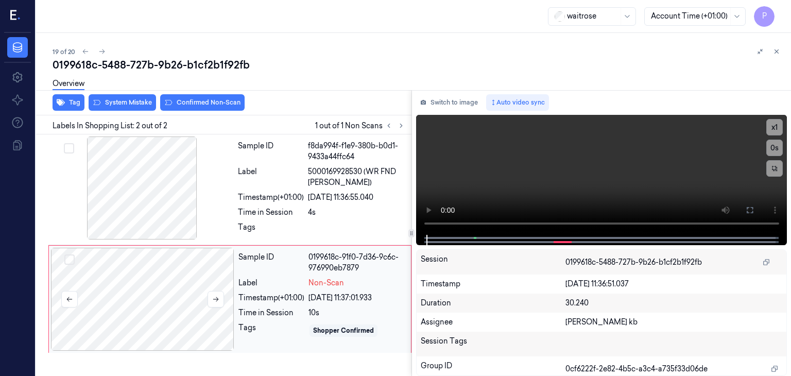
click at [165, 295] on div at bounding box center [142, 299] width 183 height 103
click at [214, 293] on button at bounding box center [215, 299] width 16 height 16
click at [216, 298] on icon at bounding box center [215, 298] width 7 height 7
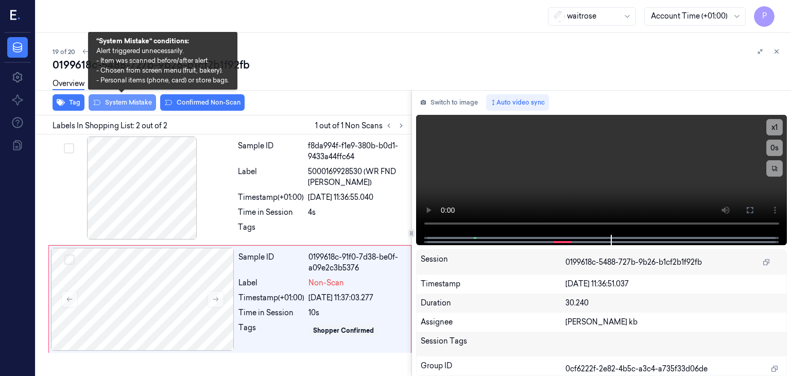
click at [128, 103] on button "System Mistake" at bounding box center [122, 102] width 67 height 16
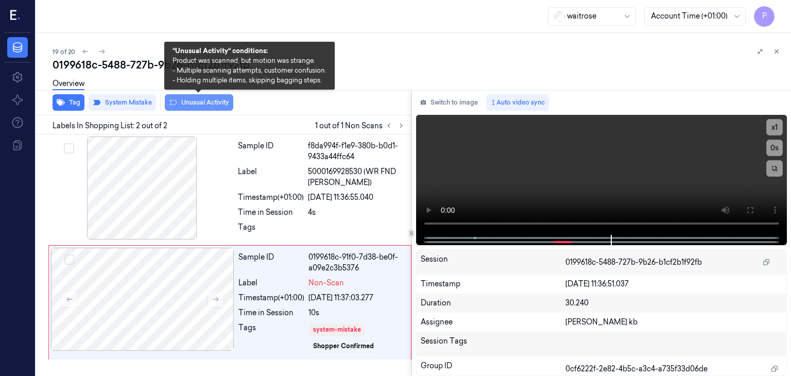
click at [196, 105] on button "Unusual Activity" at bounding box center [199, 102] width 68 height 16
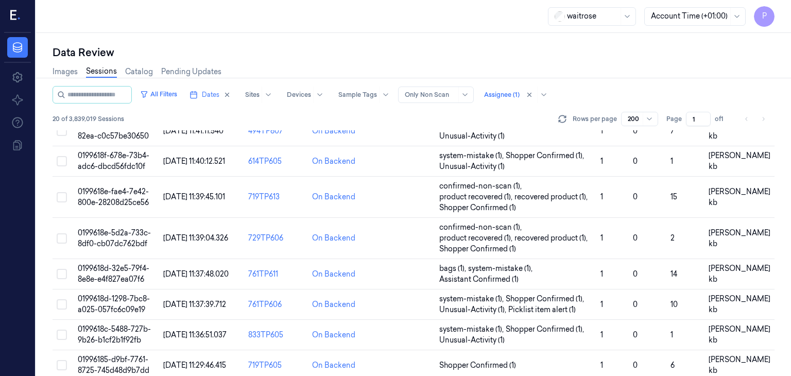
scroll to position [498, 0]
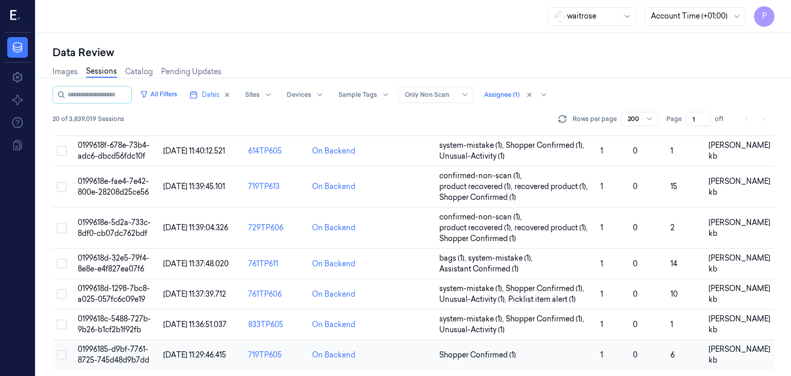
click at [120, 349] on span "01996185-d9bf-7761-8725-745d48d9b7dd" at bounding box center [114, 354] width 72 height 20
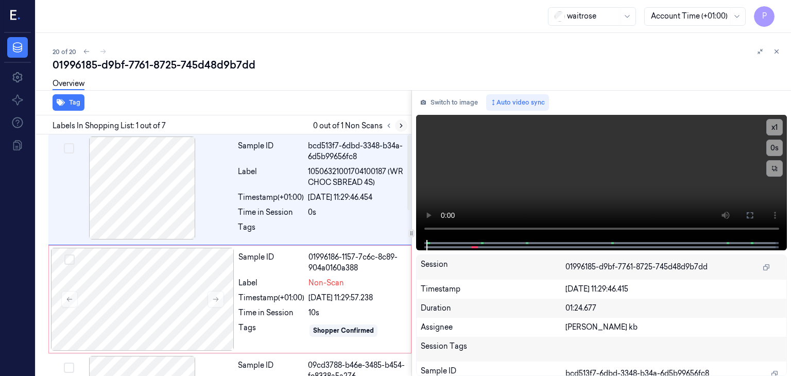
click at [399, 125] on icon at bounding box center [400, 125] width 7 height 7
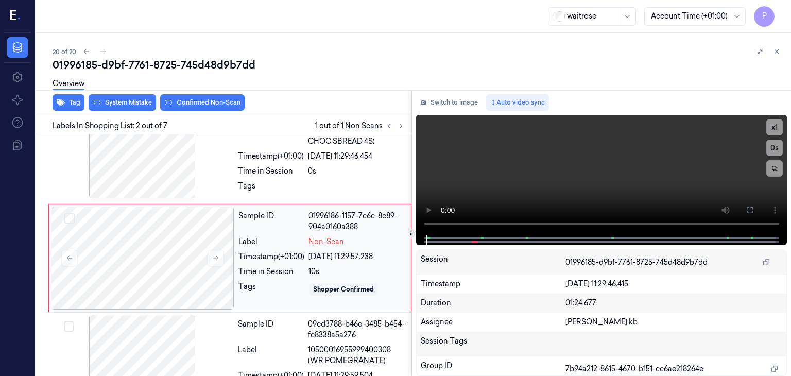
scroll to position [43, 0]
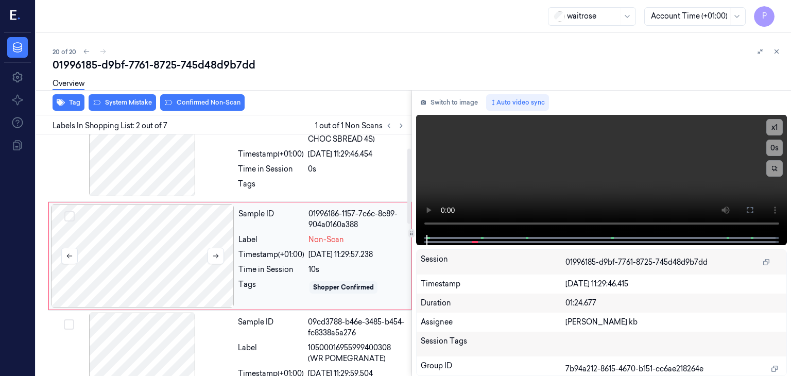
click at [186, 254] on div at bounding box center [142, 255] width 183 height 103
click at [346, 44] on div "20 of 20 01996185-d9bf-7761-8725-745d48d9b7dd Overview Tag System Mistake Confi…" at bounding box center [413, 204] width 755 height 343
click at [188, 252] on div at bounding box center [142, 255] width 183 height 103
click at [216, 252] on icon at bounding box center [215, 255] width 7 height 7
click at [214, 253] on icon at bounding box center [215, 255] width 7 height 7
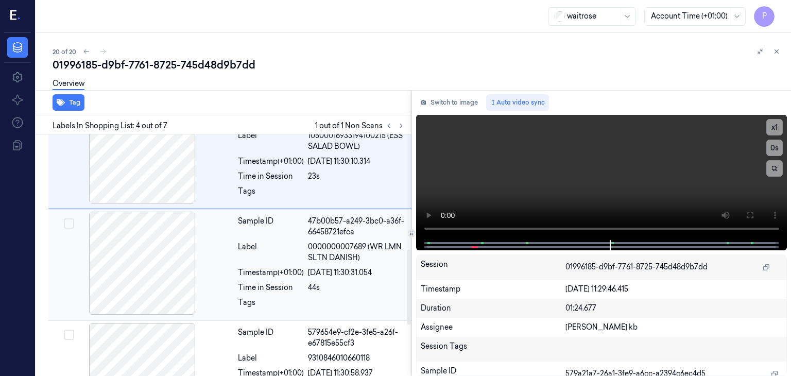
scroll to position [375, 0]
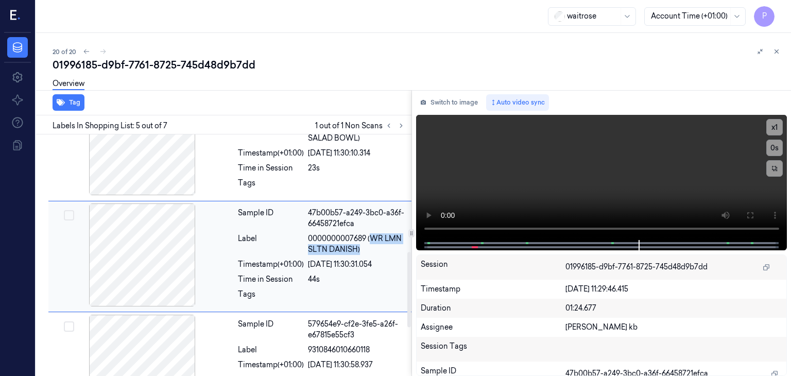
drag, startPoint x: 371, startPoint y: 236, endPoint x: 401, endPoint y: 246, distance: 31.4
click at [401, 246] on span "0000000007689 (WR LMN SLTN DANISH)" at bounding box center [356, 244] width 97 height 22
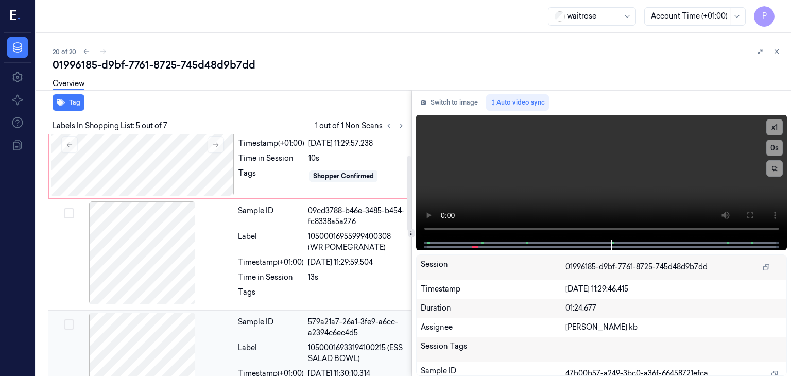
scroll to position [66, 0]
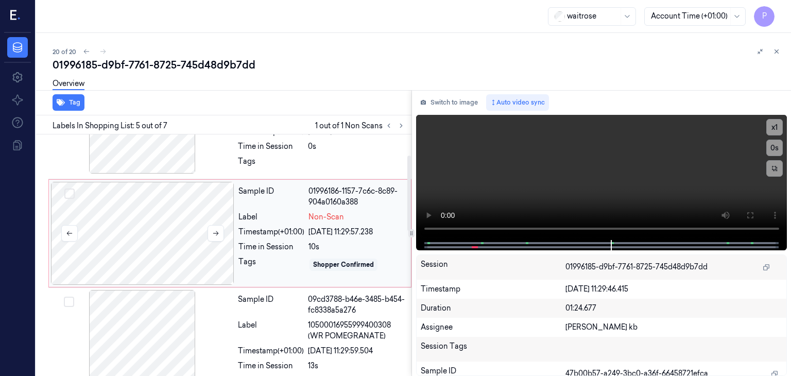
click at [177, 211] on div at bounding box center [142, 233] width 183 height 103
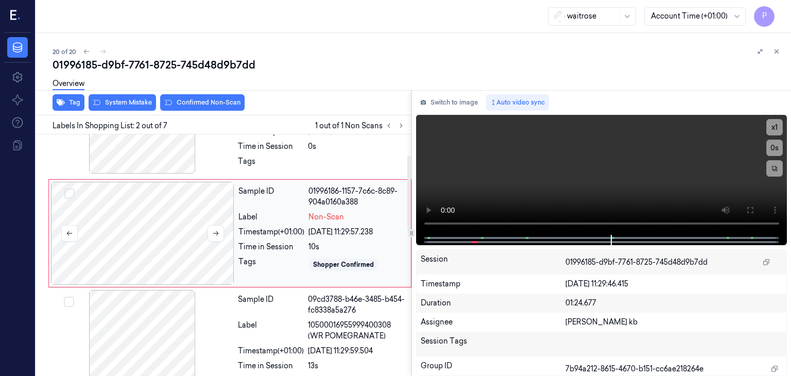
scroll to position [43, 0]
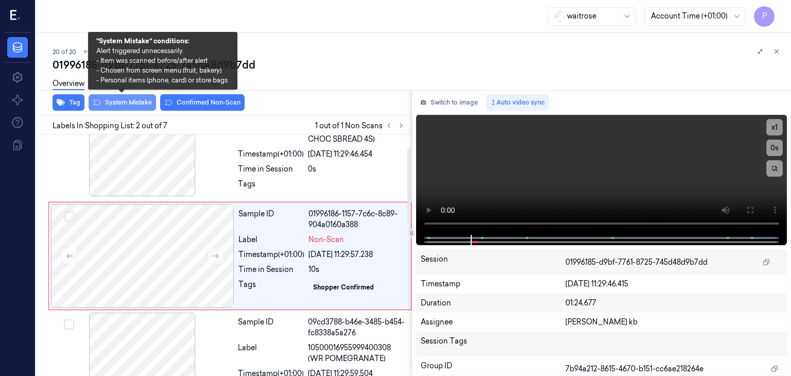
click at [127, 98] on button "System Mistake" at bounding box center [122, 102] width 67 height 16
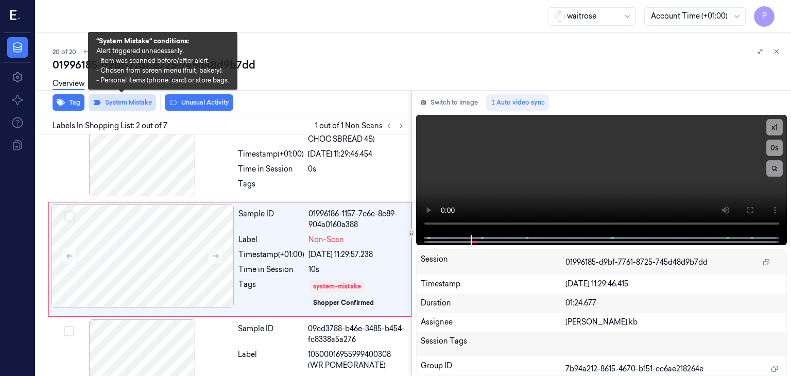
scroll to position [47, 0]
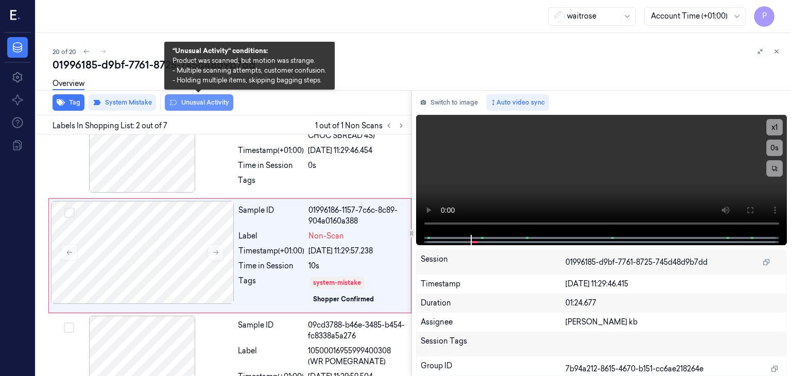
click at [217, 104] on button "Unusual Activity" at bounding box center [199, 102] width 68 height 16
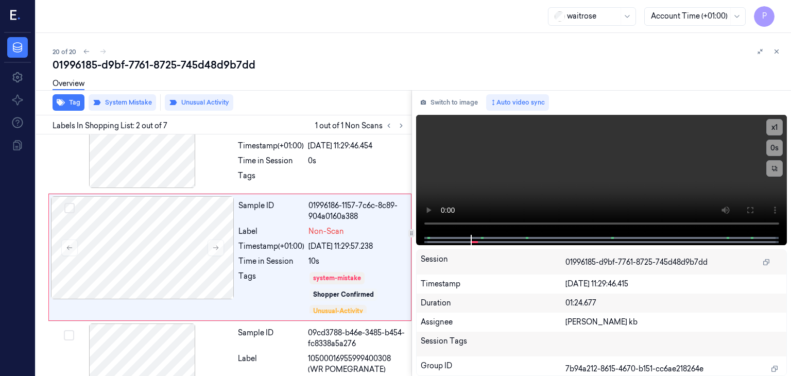
scroll to position [53, 0]
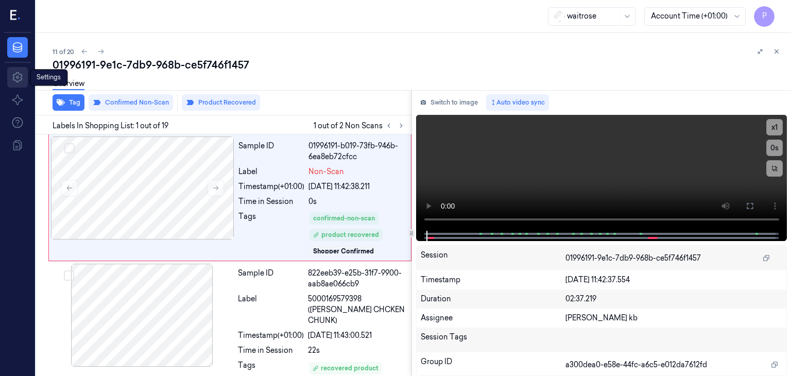
click at [27, 77] on link "Settings" at bounding box center [17, 77] width 21 height 21
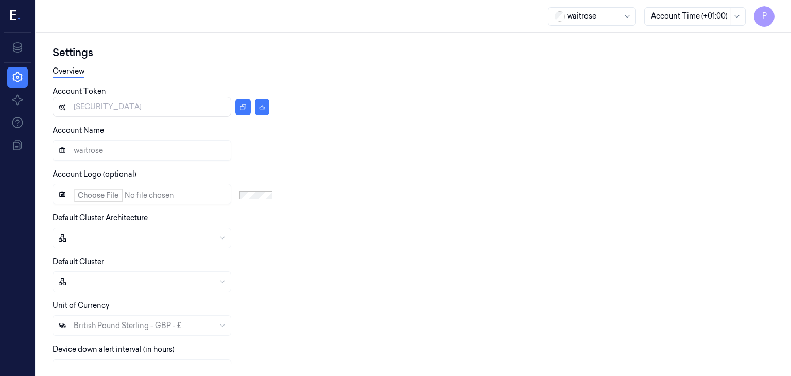
click at [21, 14] on icon at bounding box center [15, 15] width 11 height 15
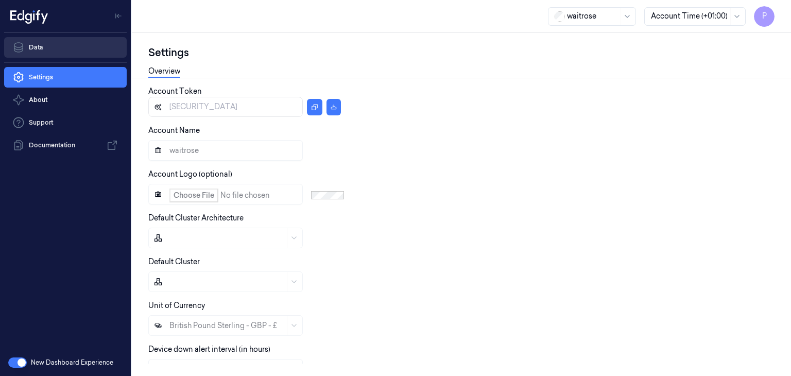
click at [57, 48] on link "Data" at bounding box center [65, 47] width 123 height 21
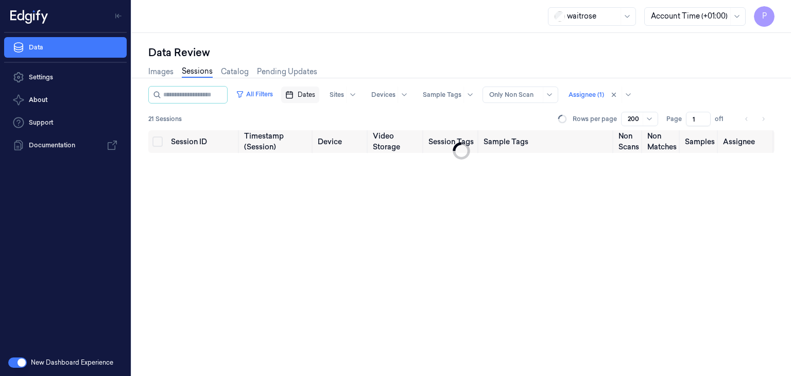
click at [315, 95] on span "Dates" at bounding box center [307, 94] width 18 height 9
click at [315, 94] on span "Dates" at bounding box center [307, 94] width 18 height 9
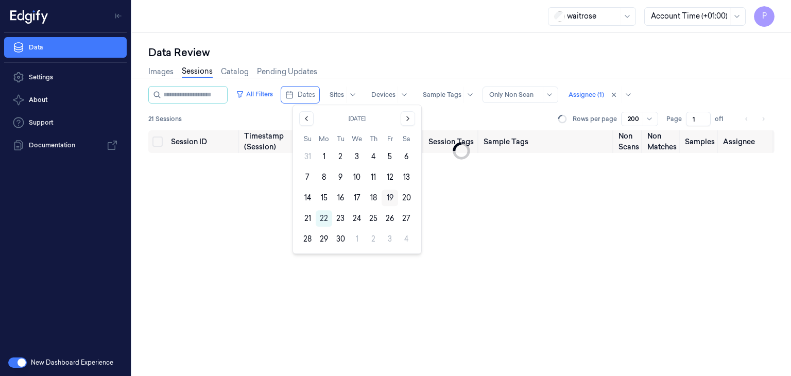
click at [392, 198] on button "19" at bounding box center [389, 197] width 16 height 16
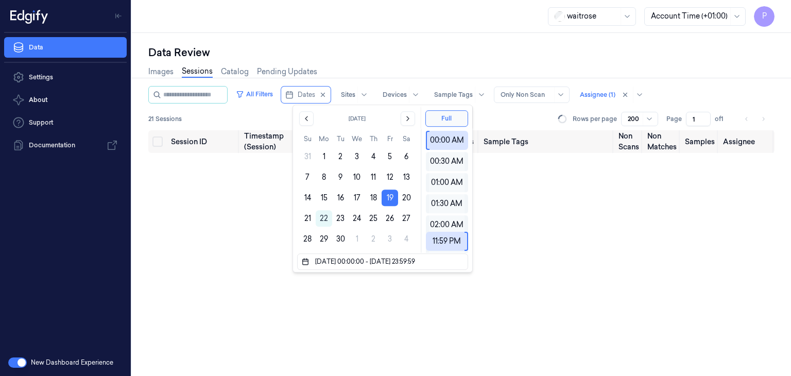
click at [398, 59] on div "Data Review" at bounding box center [461, 52] width 626 height 14
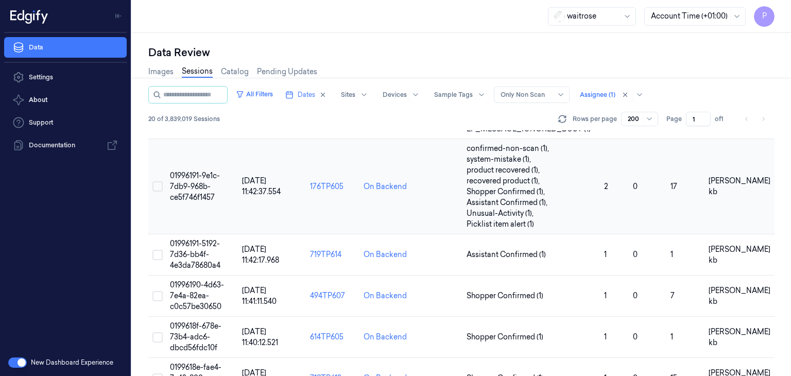
scroll to position [515, 0]
